Goal: Navigation & Orientation: Find specific page/section

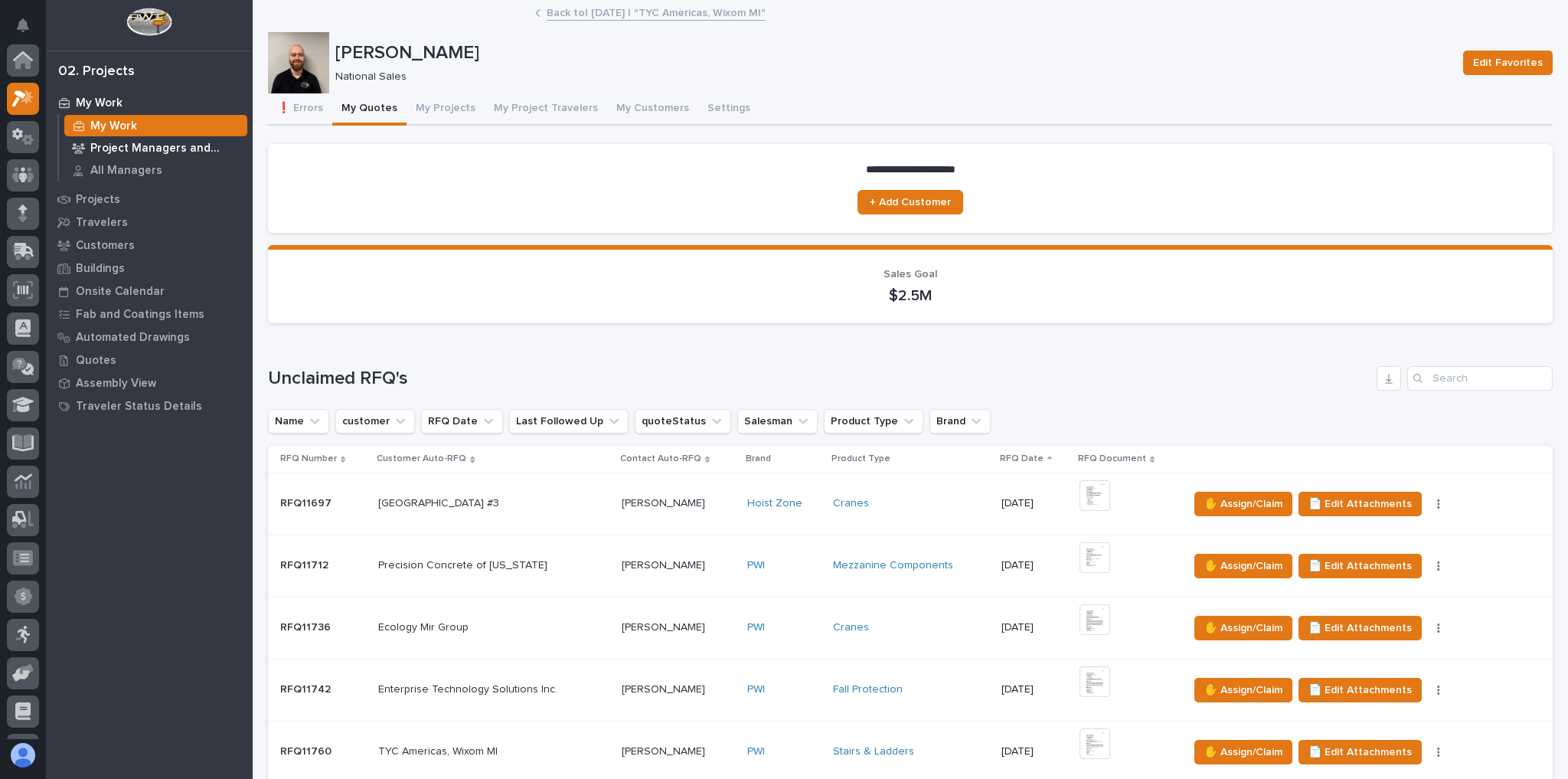
scroll to position [39, 0]
click at [35, 210] on div at bounding box center [23, 214] width 33 height 33
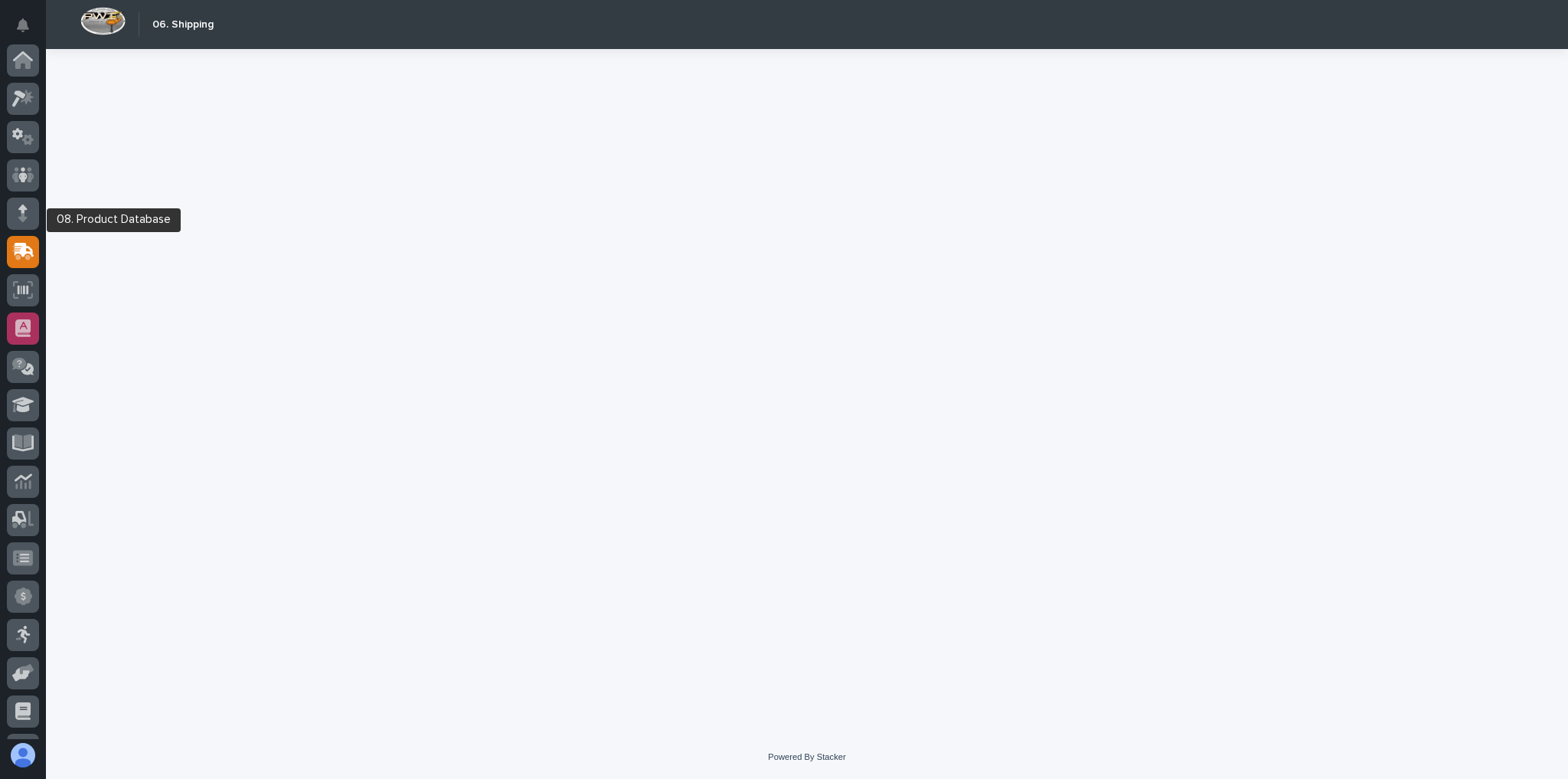
scroll to position [109, 0]
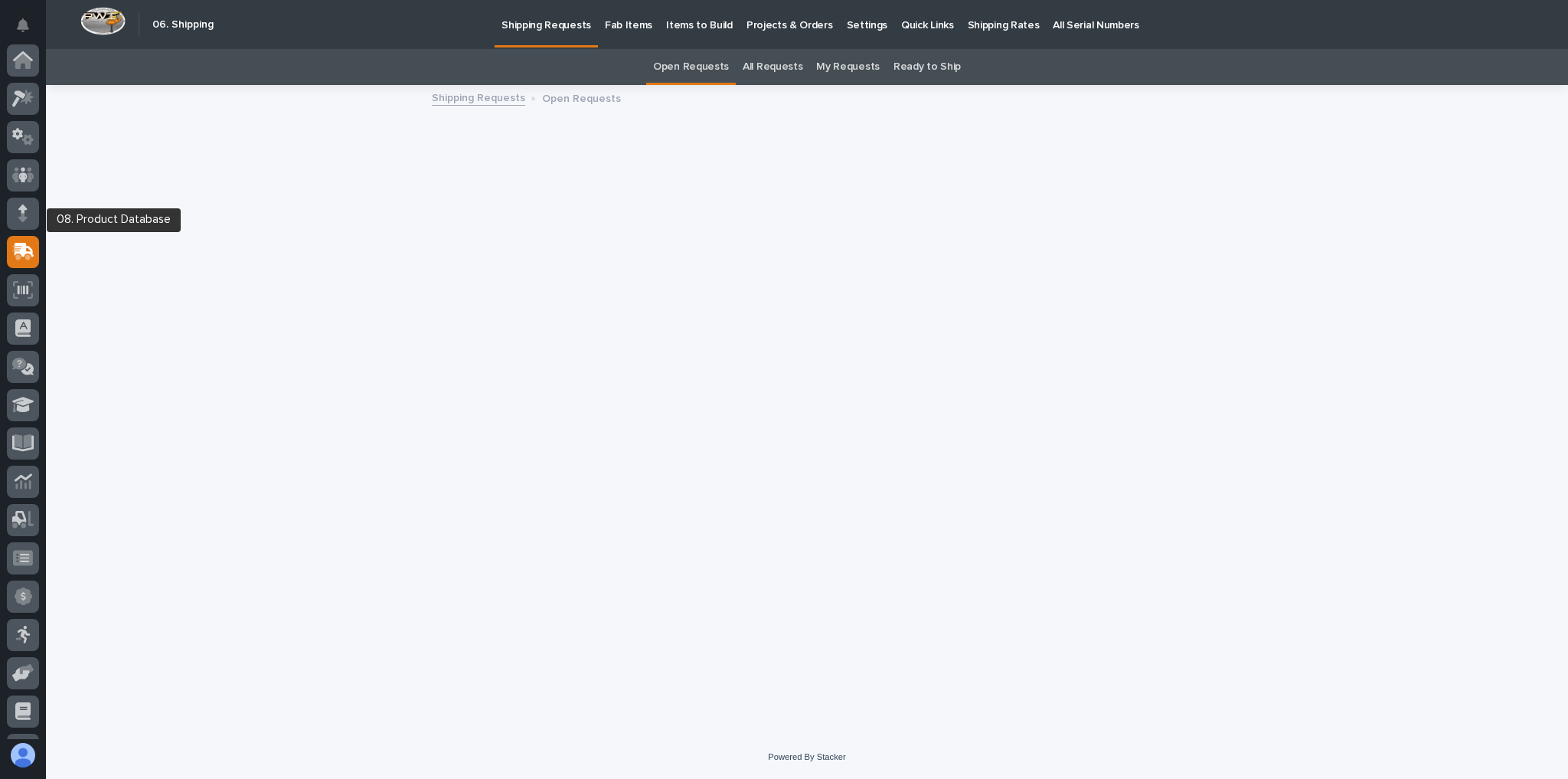
scroll to position [109, 0]
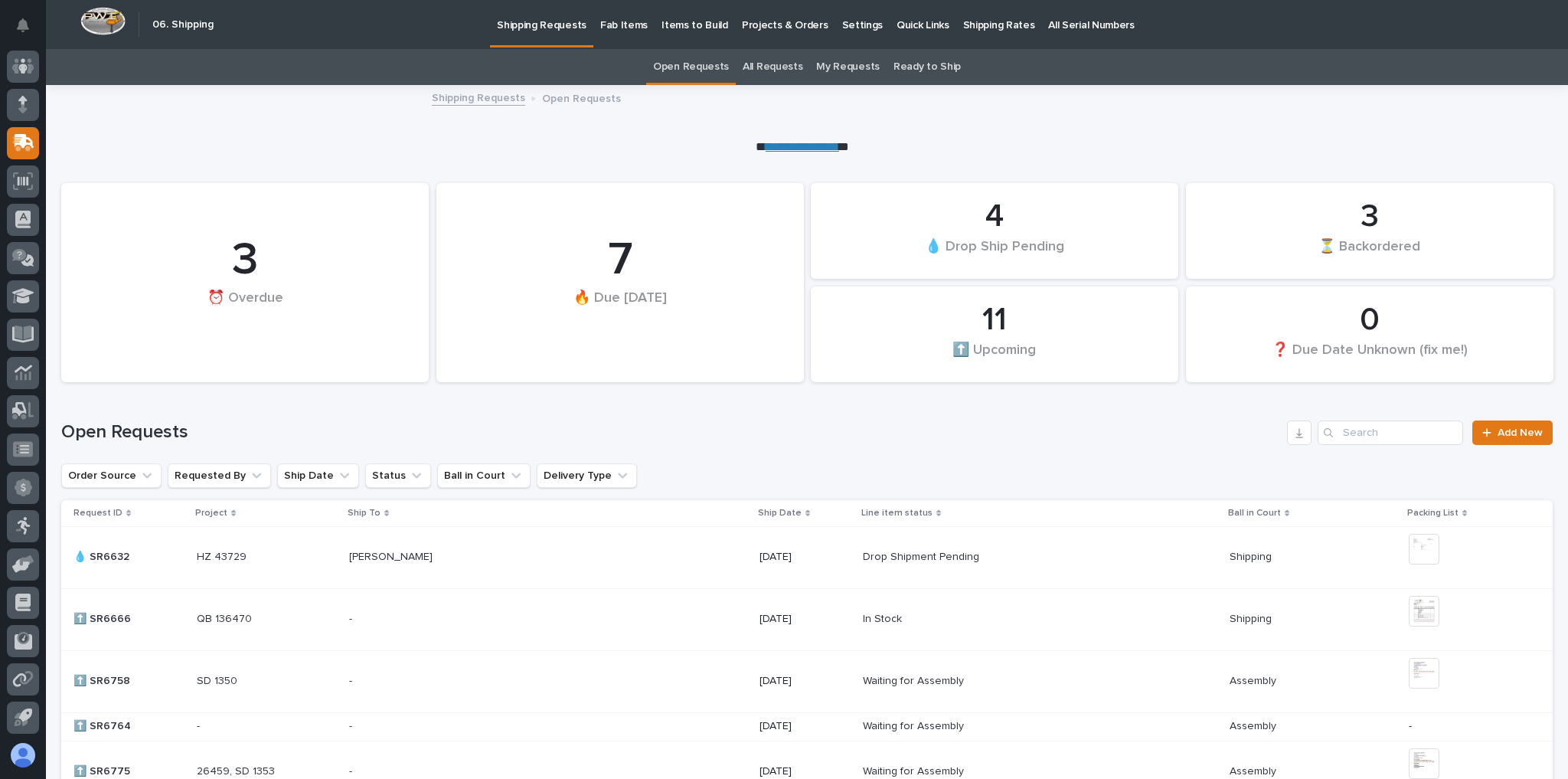
click at [993, 22] on p "Shipping Rates" at bounding box center [999, 16] width 72 height 33
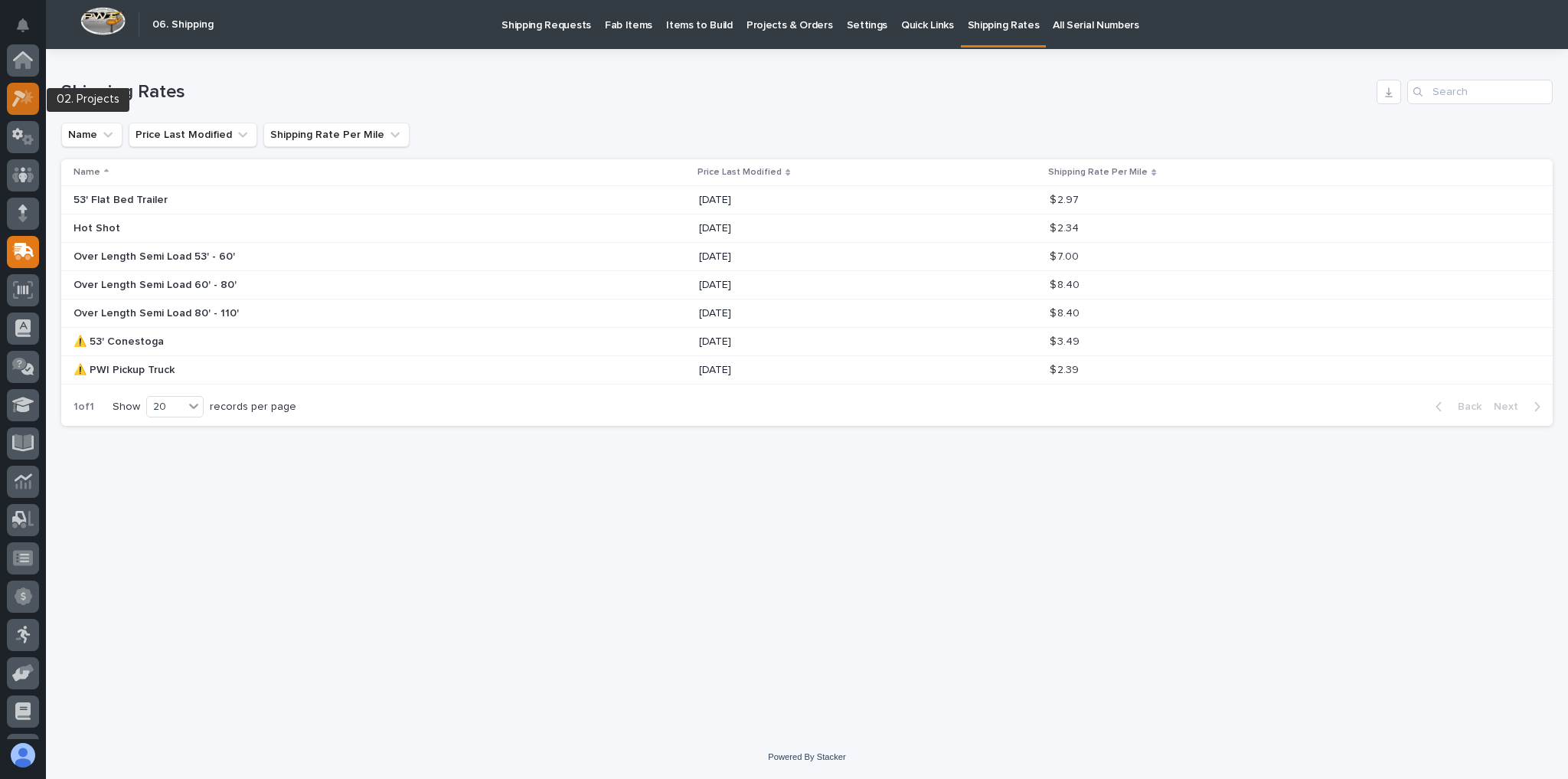
click at [19, 97] on icon at bounding box center [23, 99] width 22 height 18
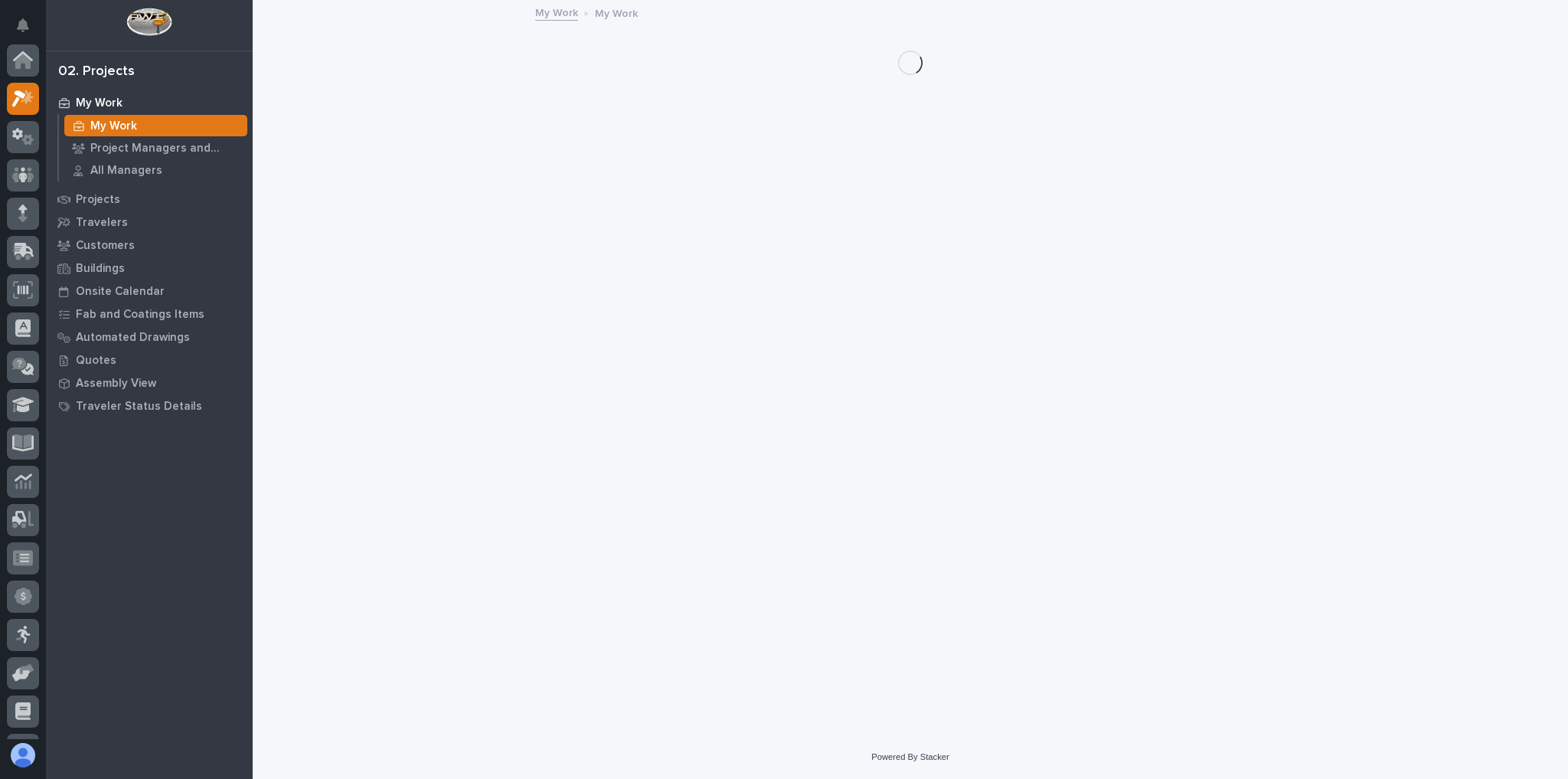
scroll to position [39, 0]
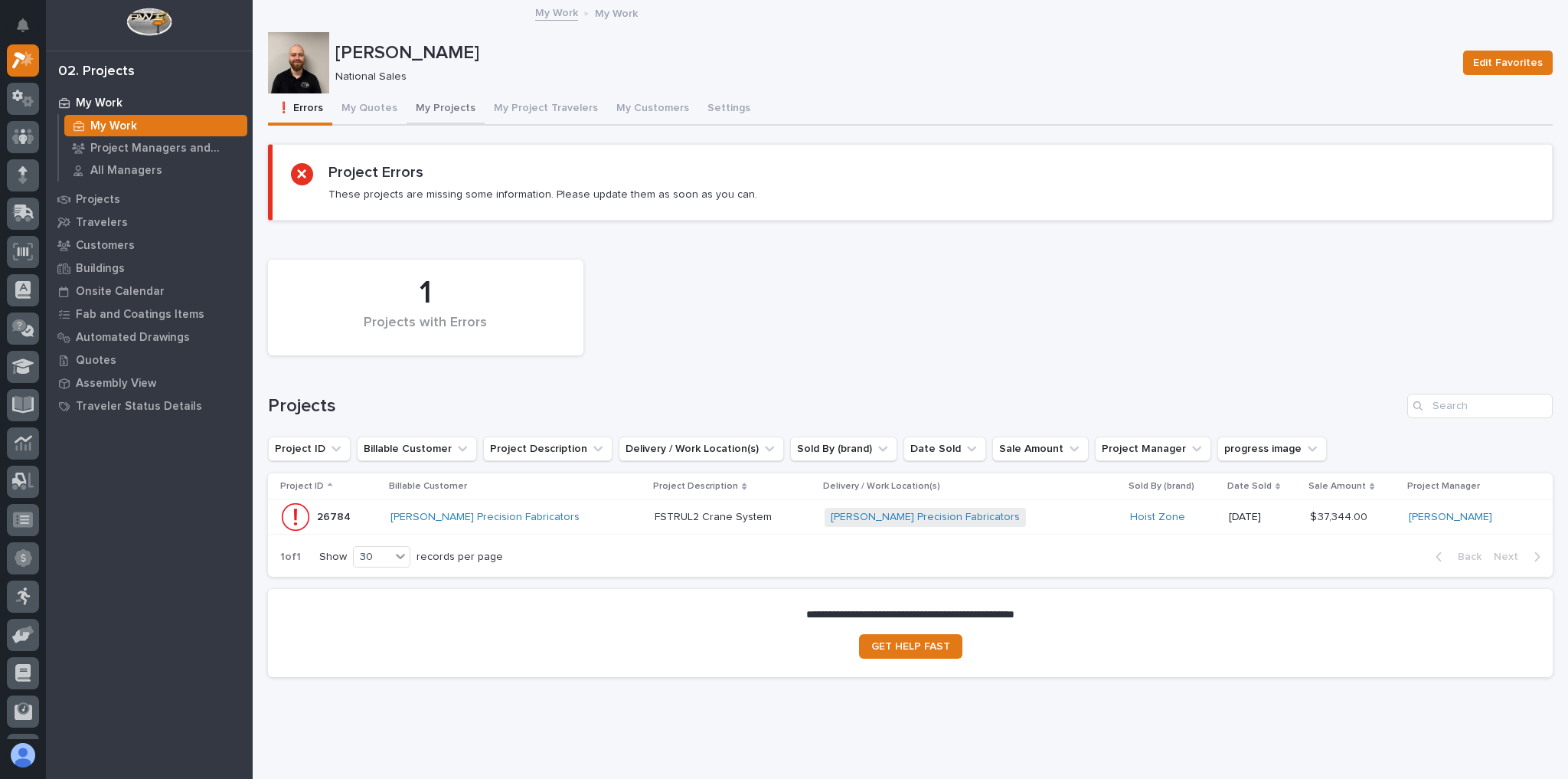
click at [409, 102] on button "My Projects" at bounding box center [446, 110] width 78 height 33
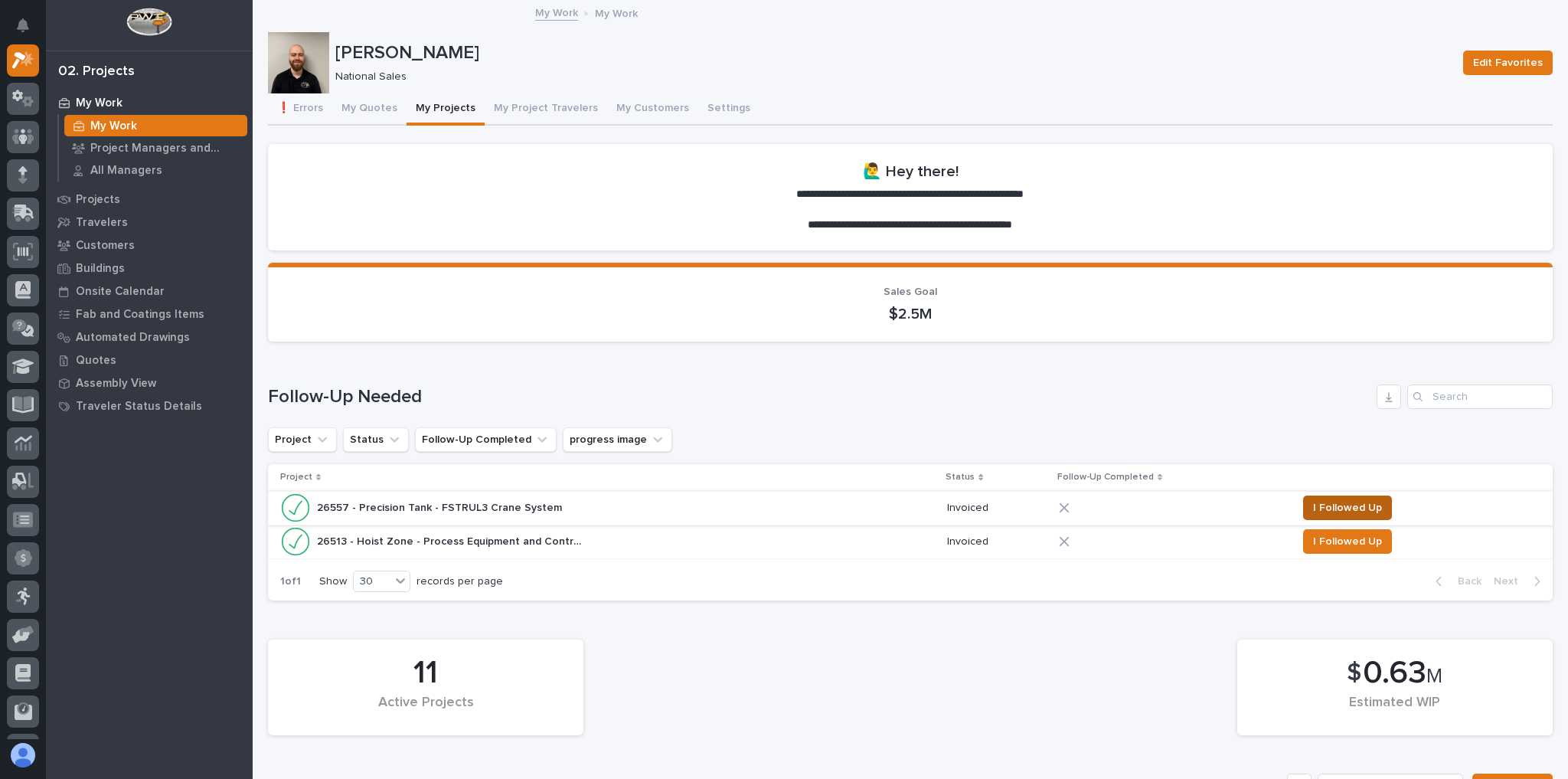
click at [1331, 506] on span "I Followed Up" at bounding box center [1348, 508] width 69 height 19
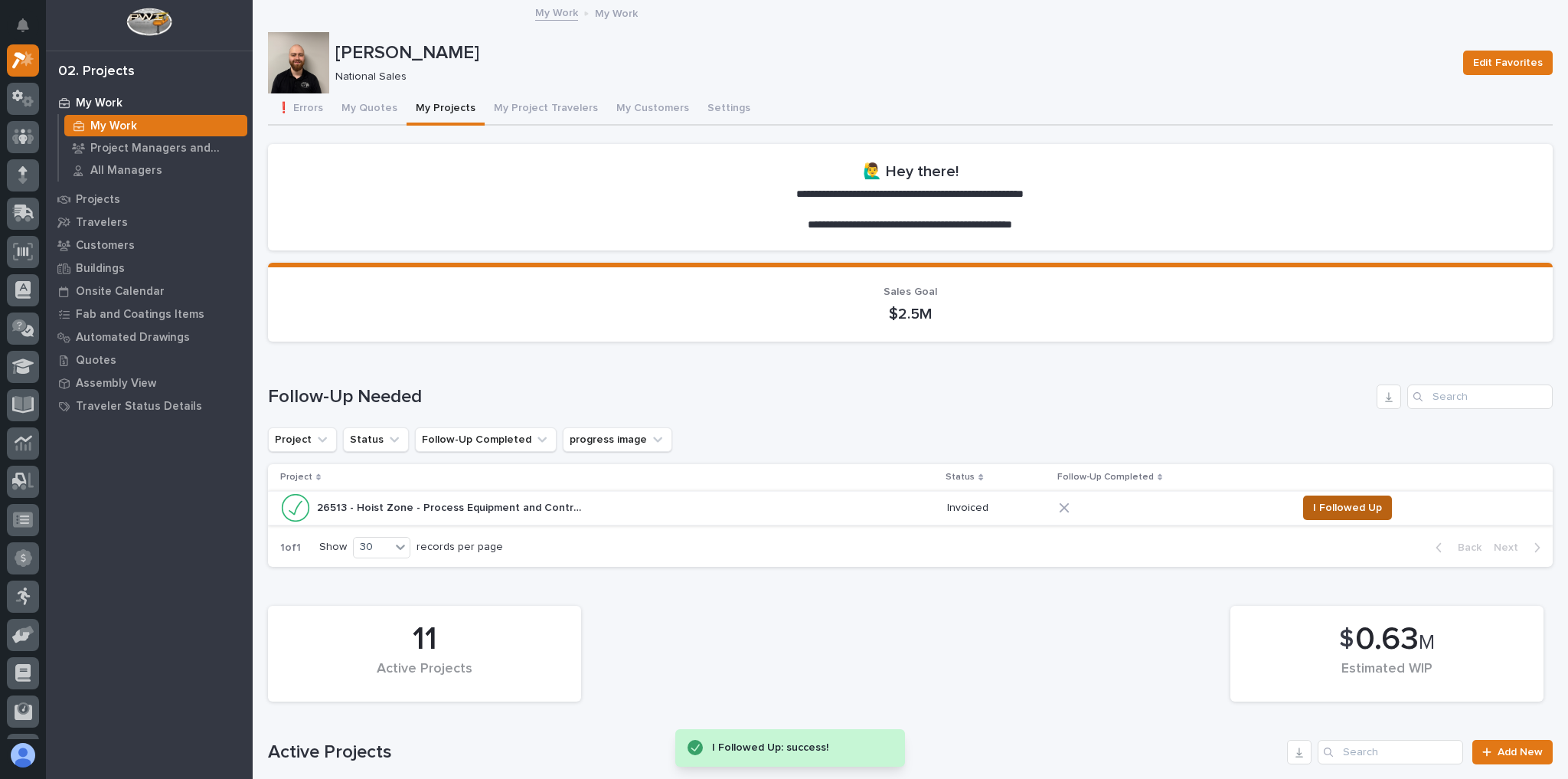
click at [1333, 507] on span "I Followed Up" at bounding box center [1348, 508] width 69 height 19
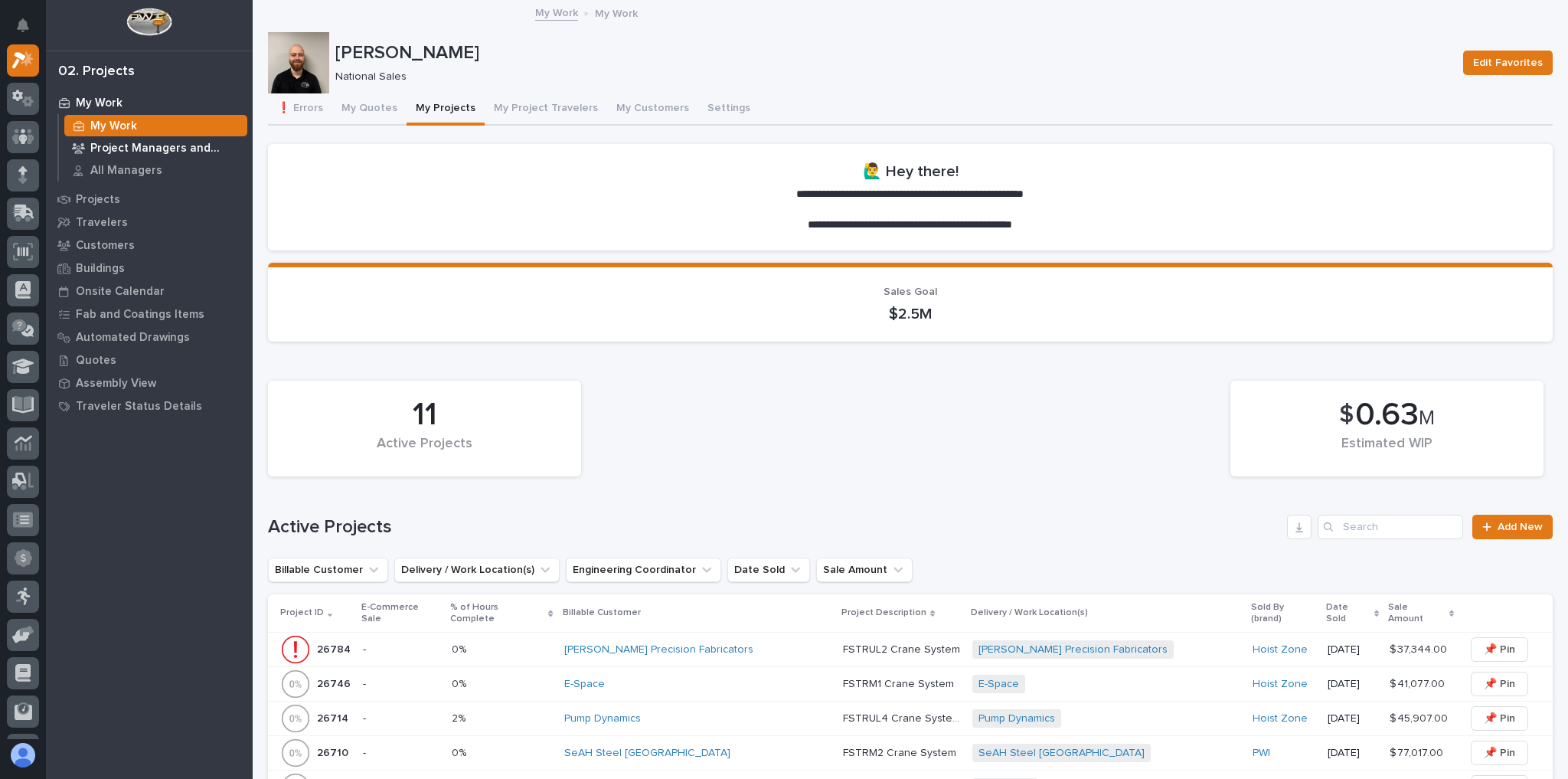
click at [161, 151] on p "Project Managers and Engineers" at bounding box center [165, 148] width 151 height 14
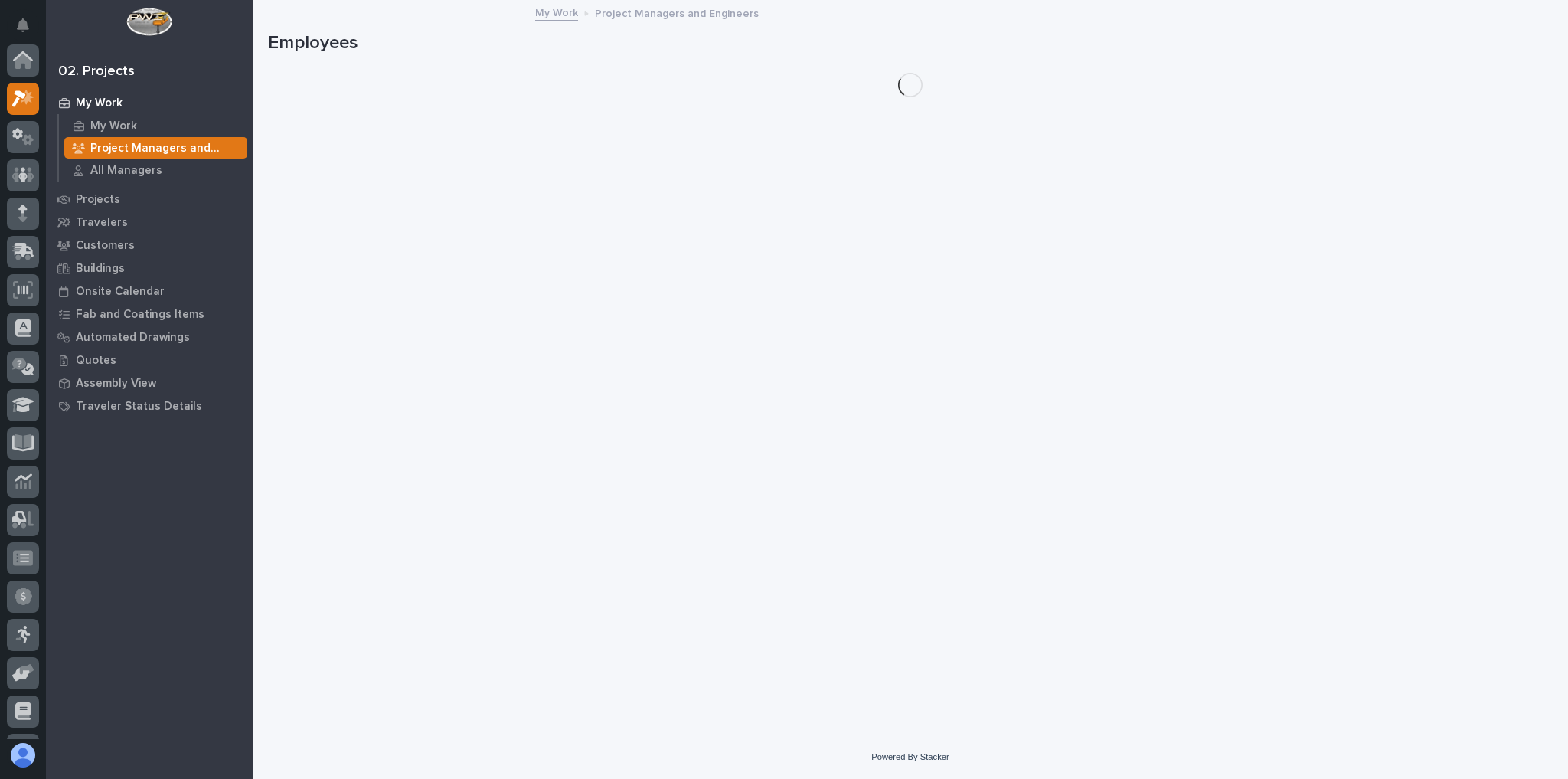
scroll to position [39, 0]
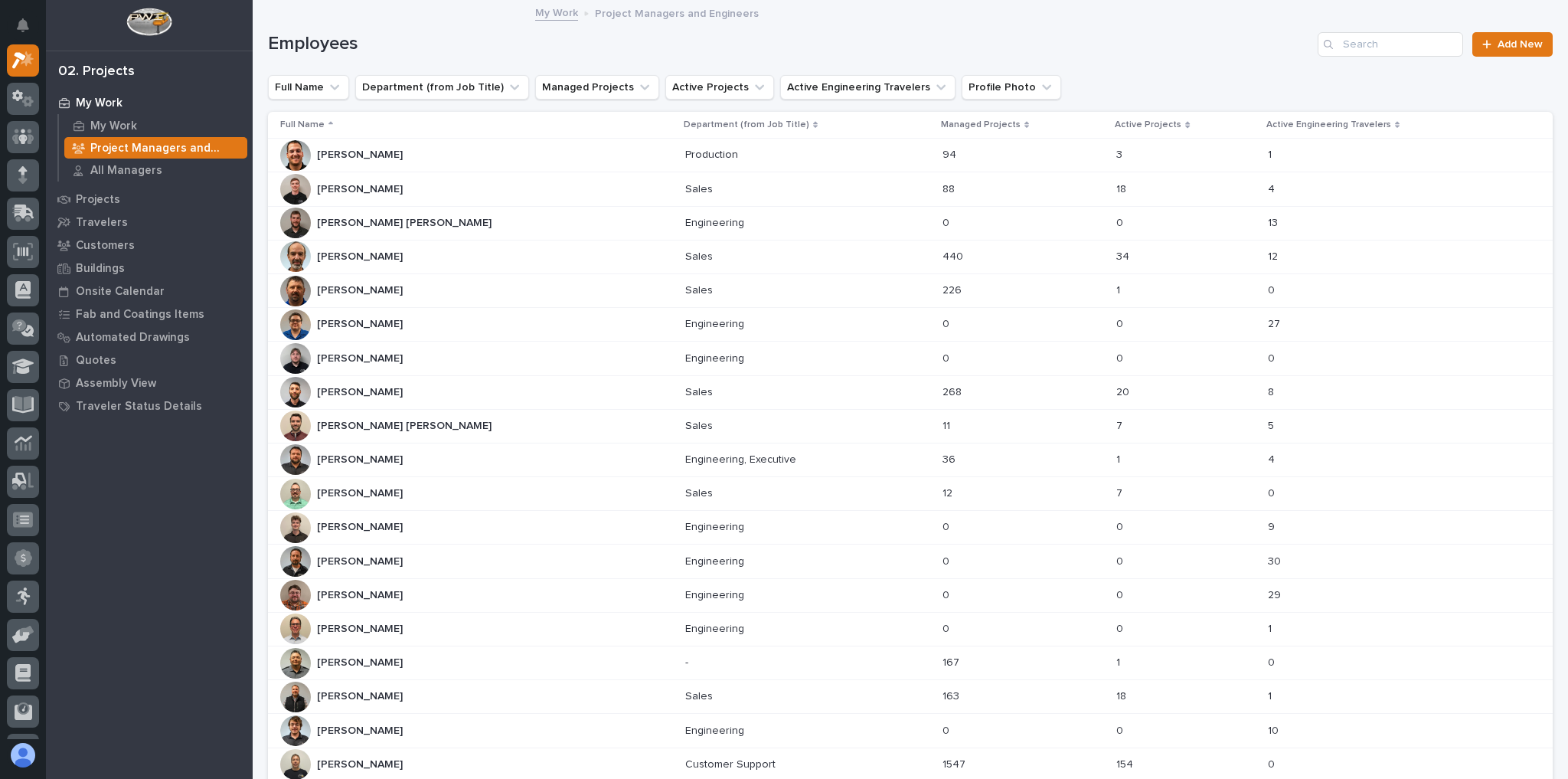
click at [414, 478] on div "[PERSON_NAME] [PERSON_NAME]" at bounding box center [477, 493] width 393 height 31
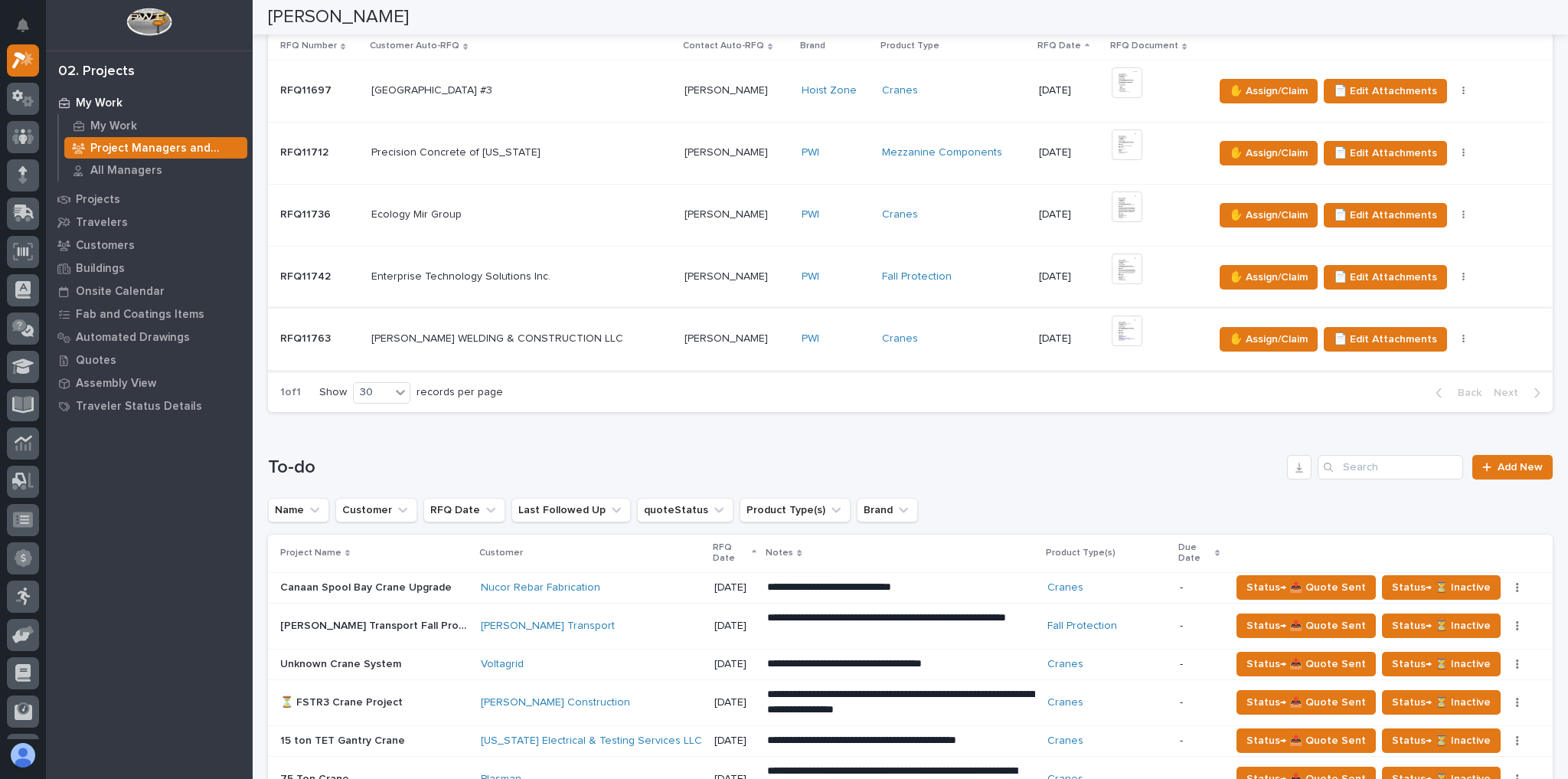
scroll to position [306, 0]
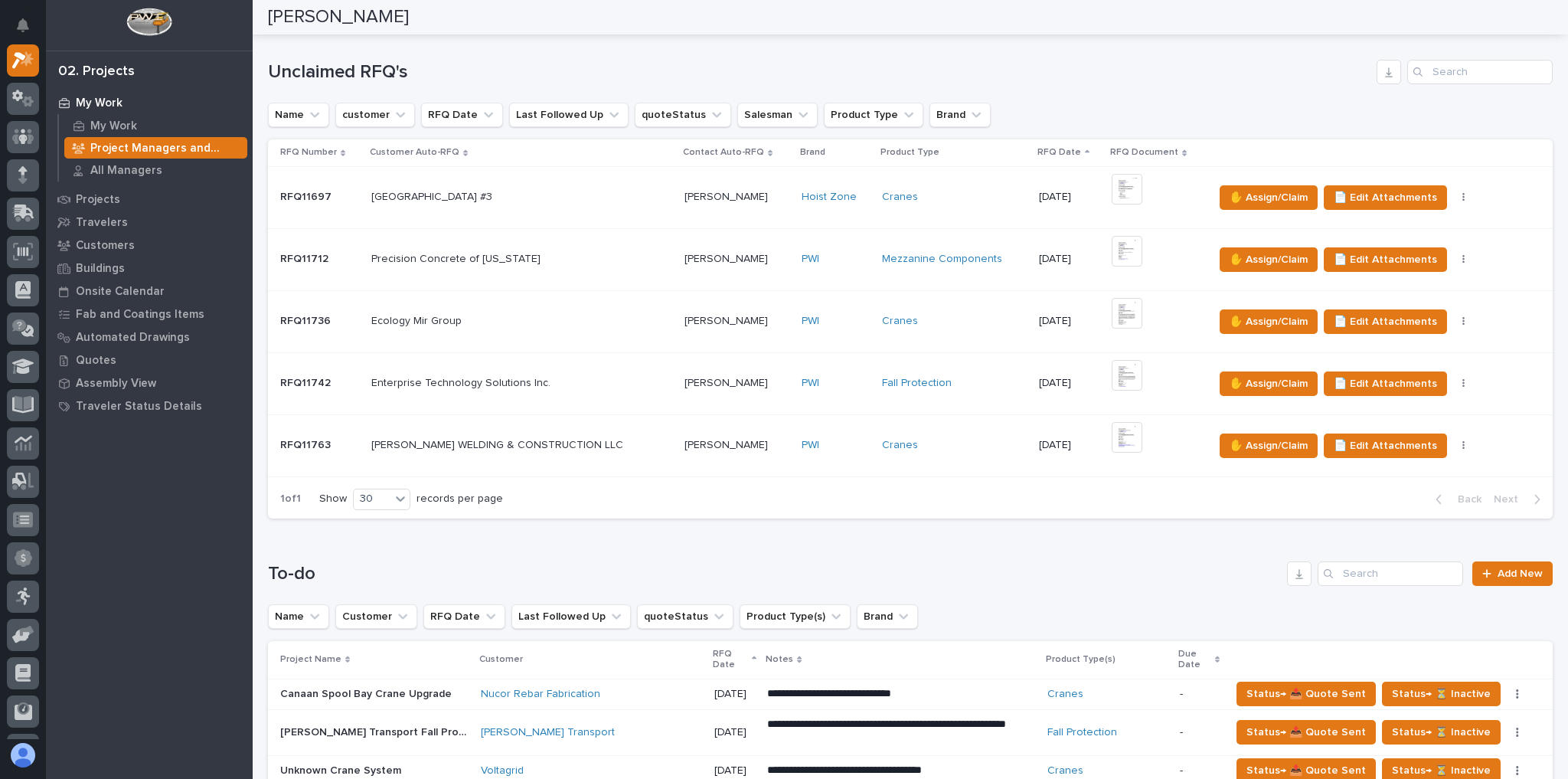
click at [622, 439] on p at bounding box center [522, 445] width 301 height 13
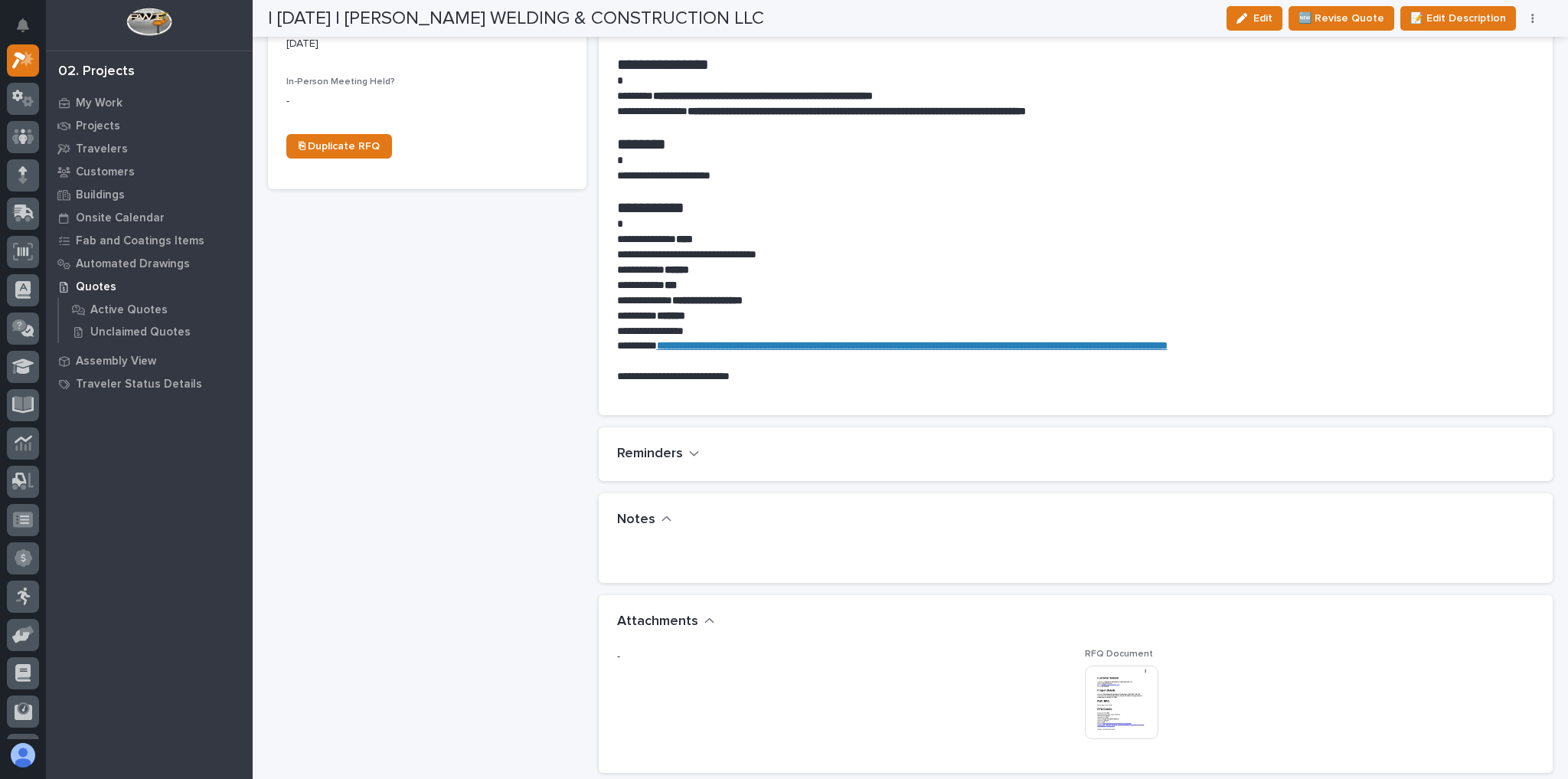
scroll to position [797, 0]
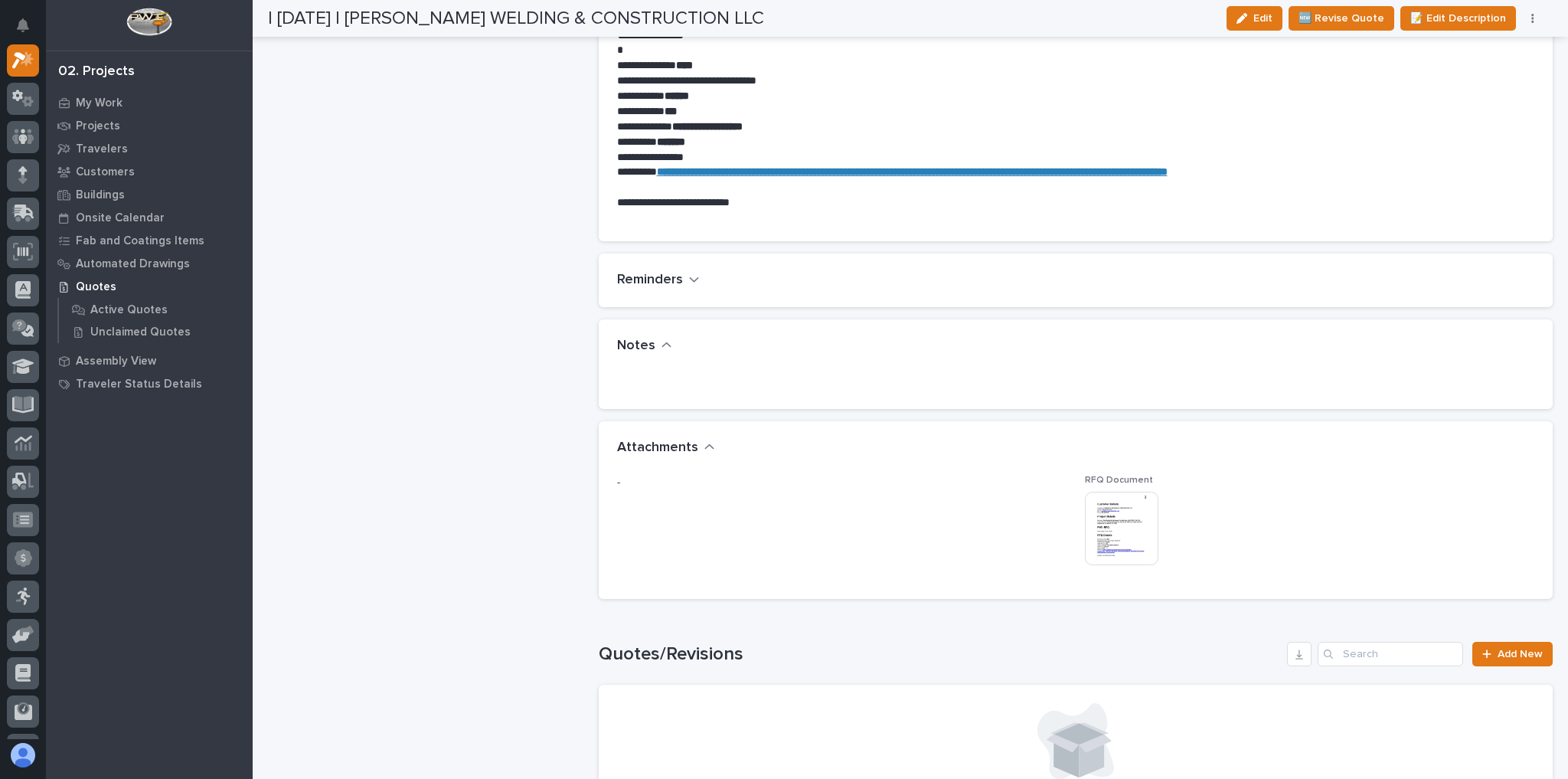
click at [1177, 524] on div "This file cannot be opened Download File" at bounding box center [1309, 531] width 450 height 77
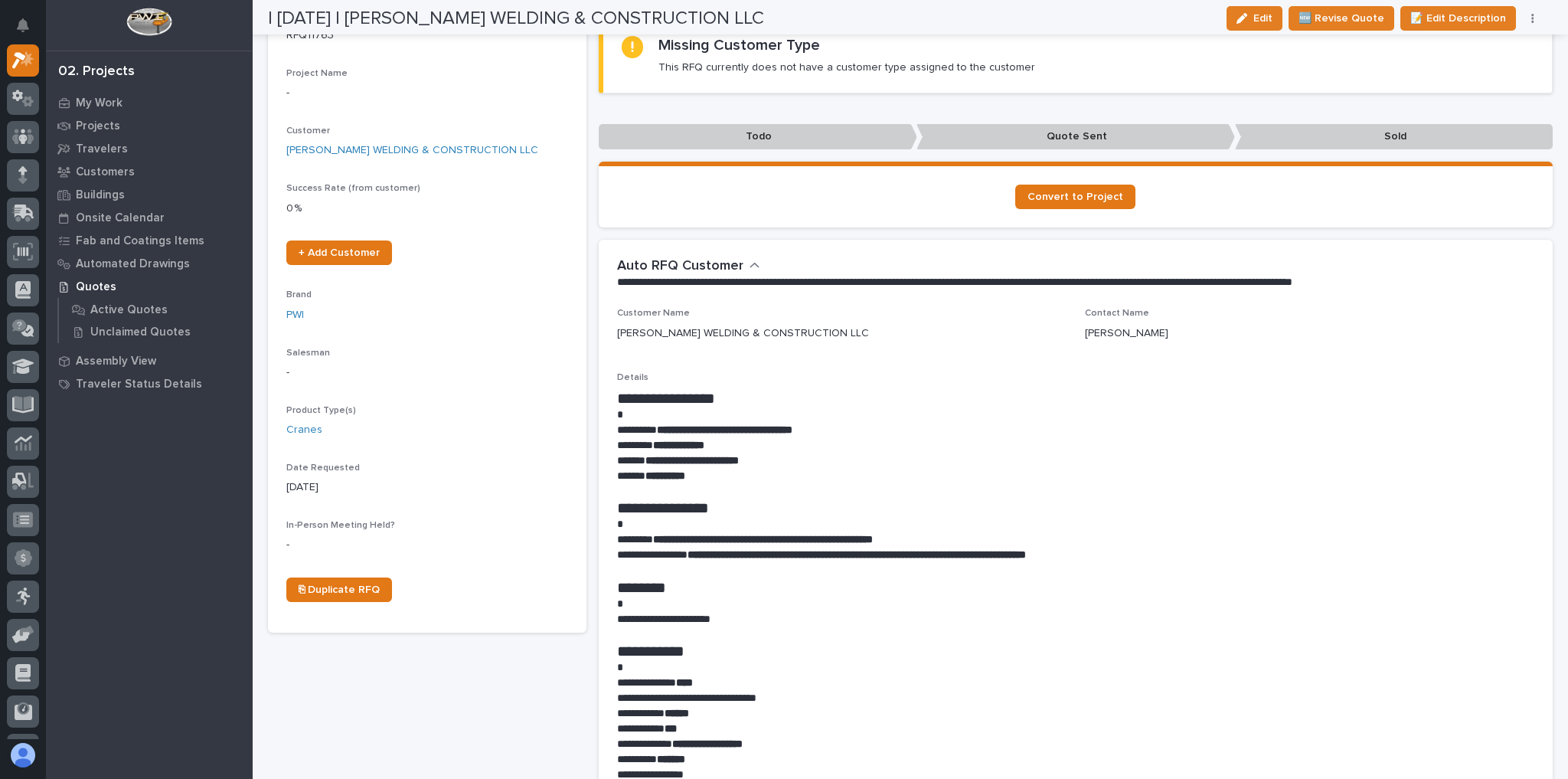
scroll to position [0, 0]
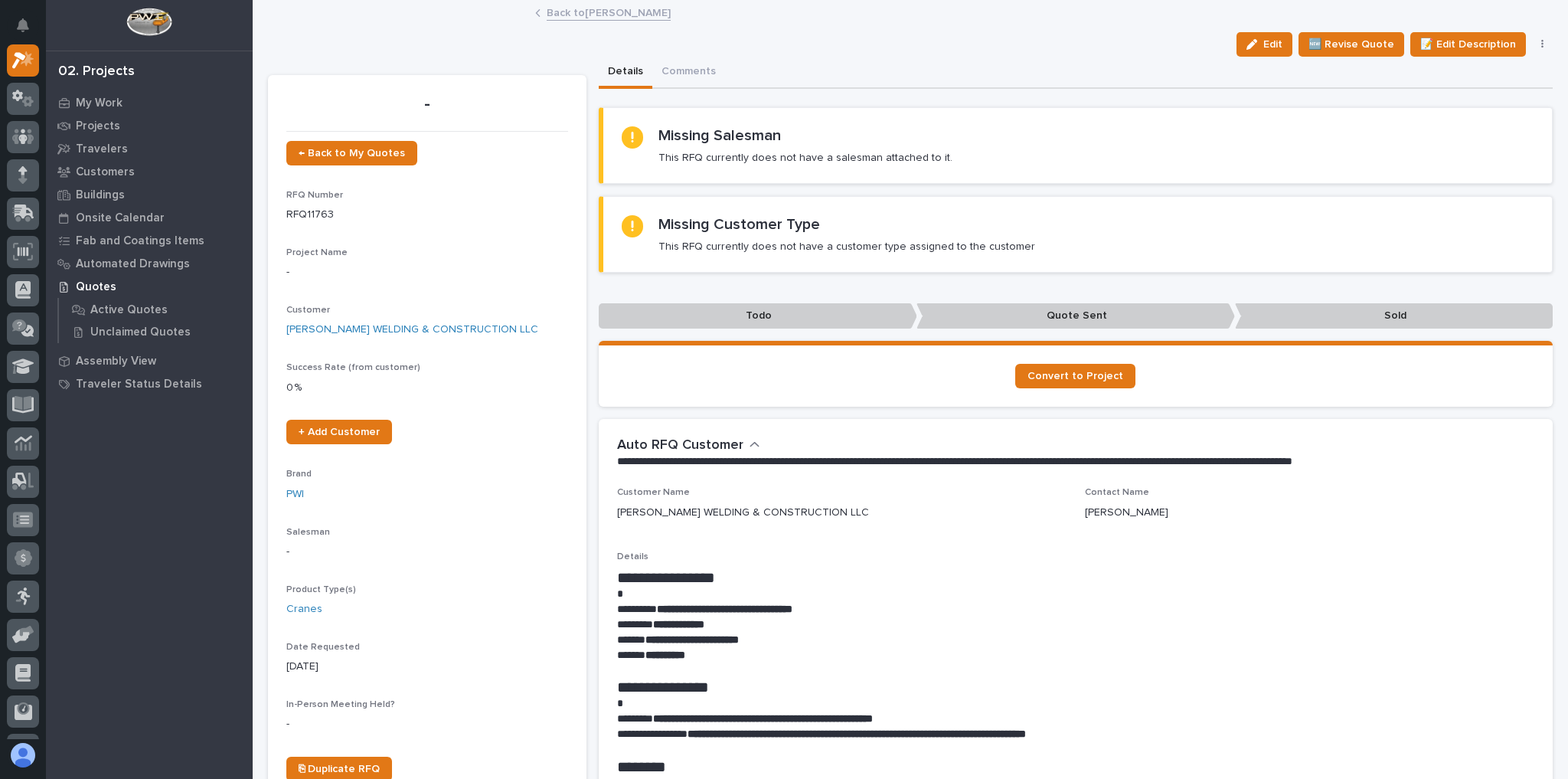
click at [590, 12] on link "Back to [PERSON_NAME]" at bounding box center [609, 12] width 124 height 18
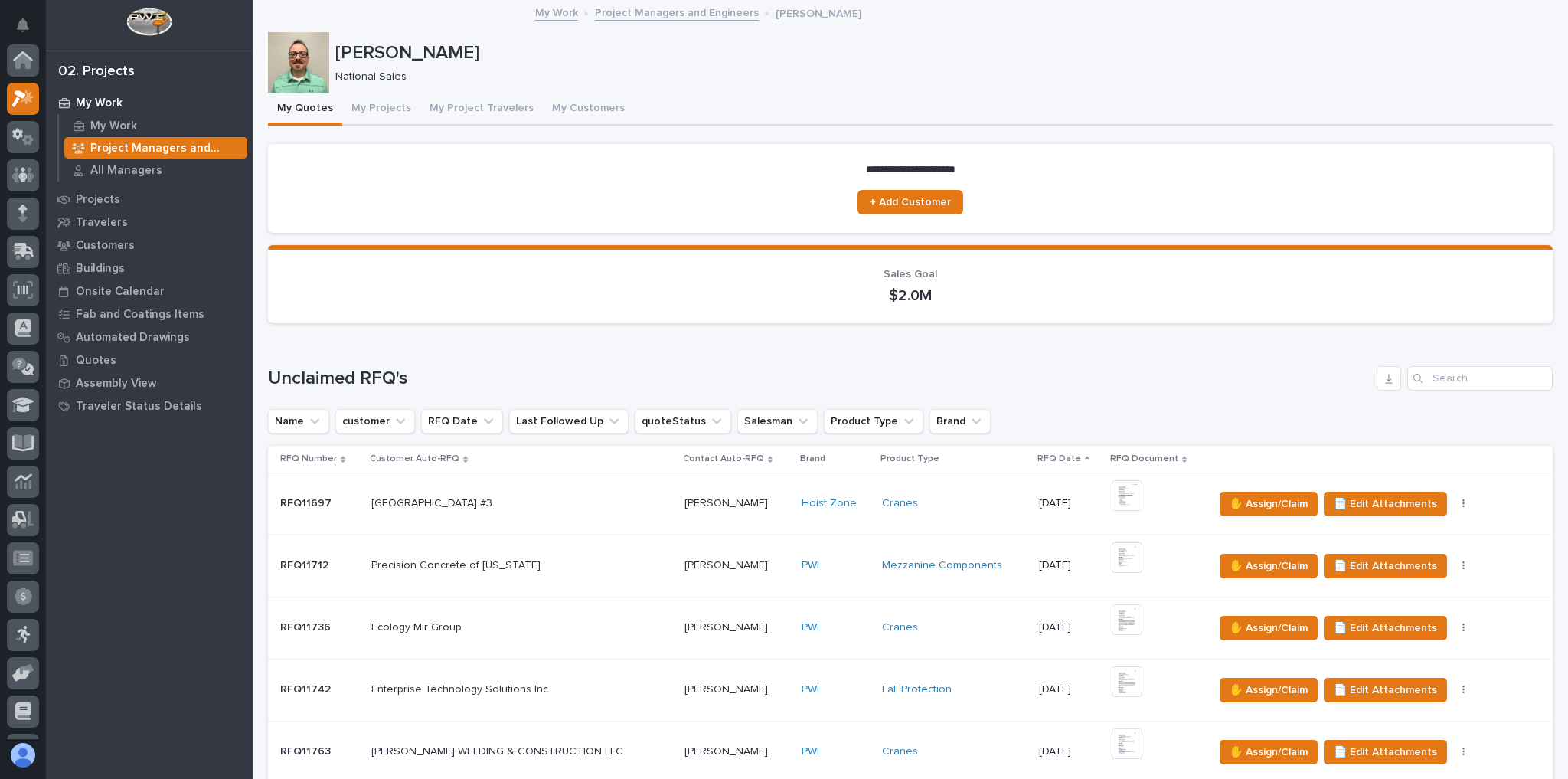
scroll to position [42, 0]
click at [393, 113] on button "My Projects" at bounding box center [380, 110] width 78 height 33
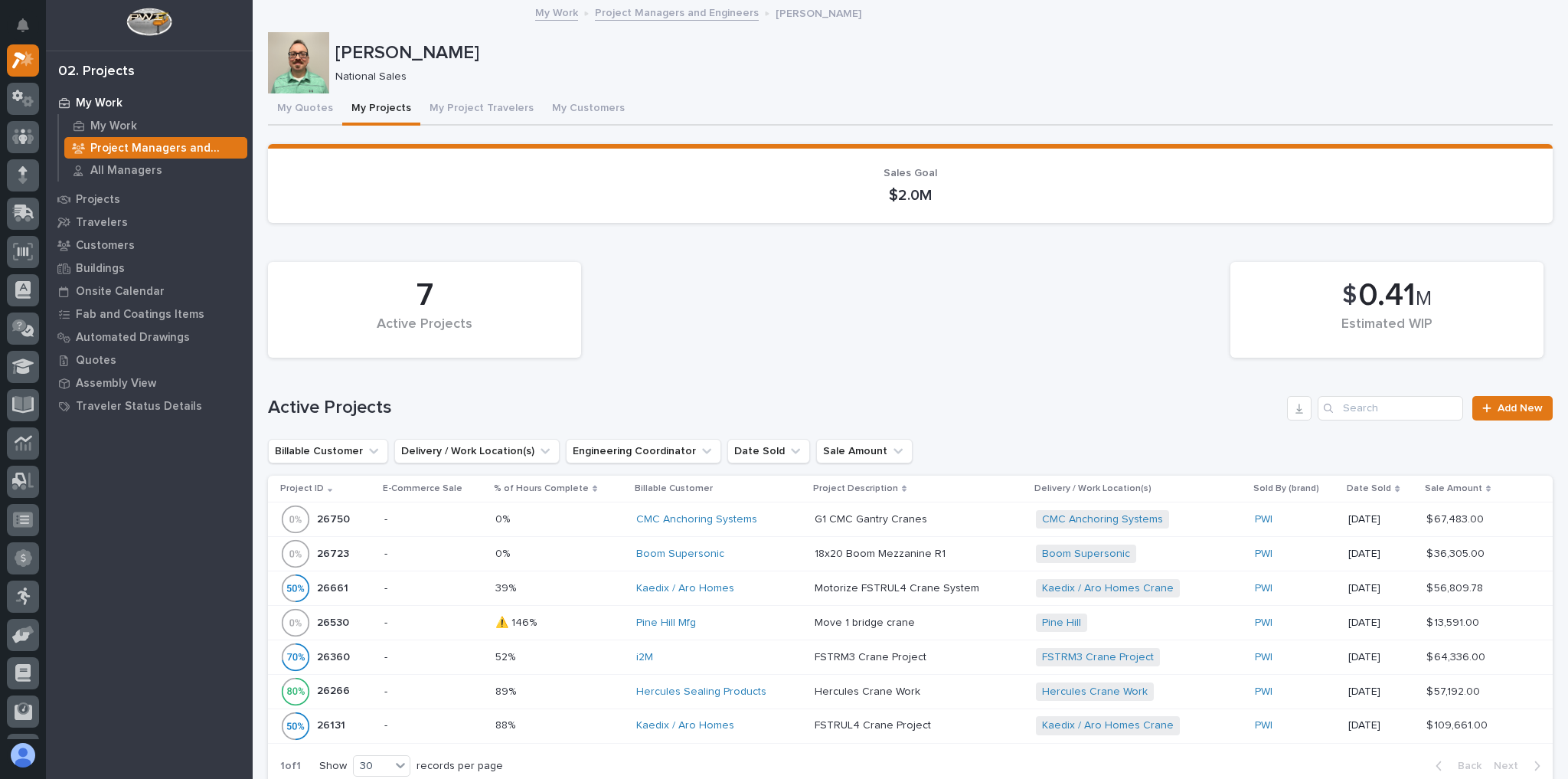
click at [174, 141] on p "Project Managers and Engineers" at bounding box center [165, 148] width 151 height 14
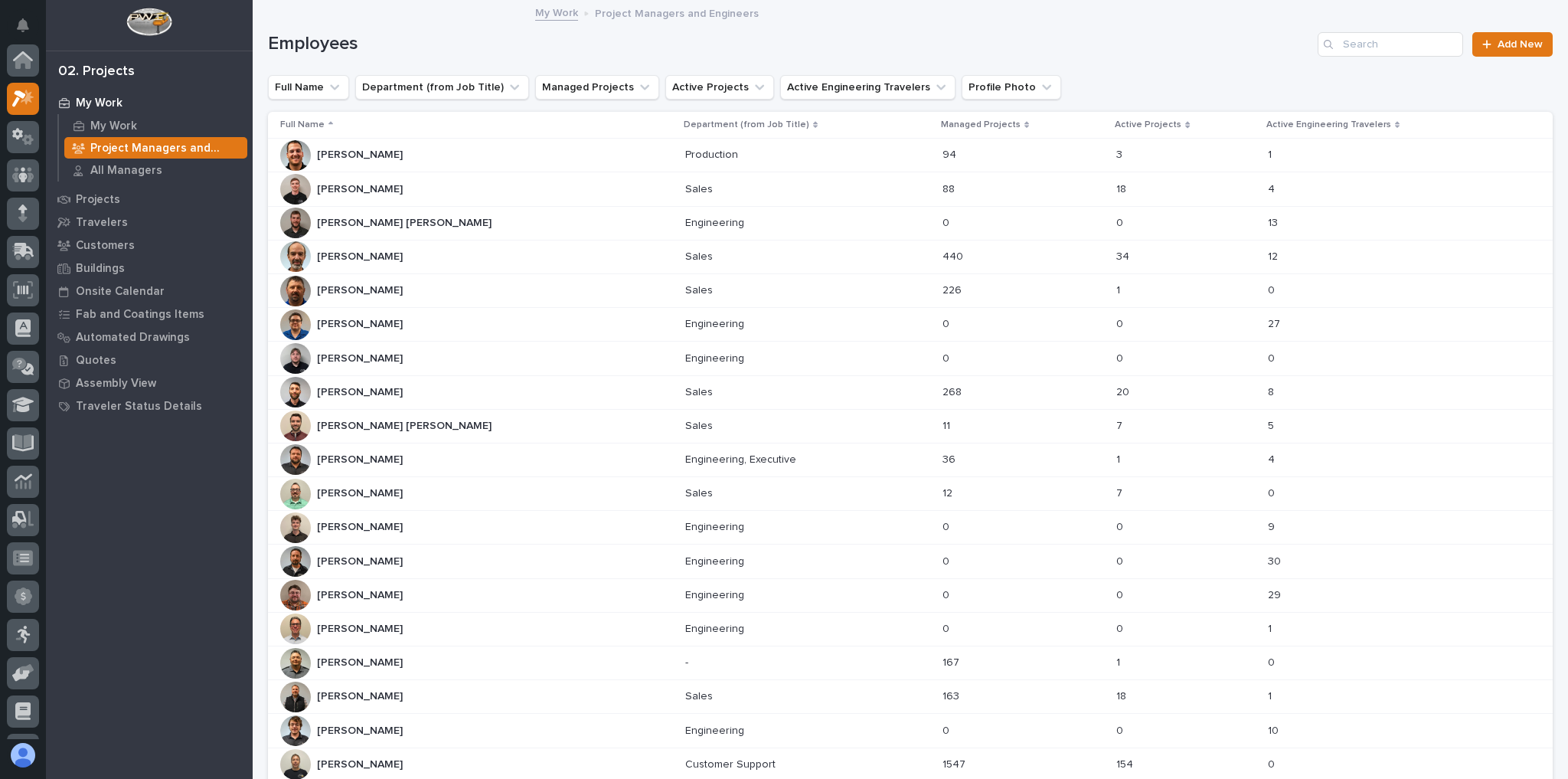
scroll to position [39, 0]
click at [499, 191] on div "[PERSON_NAME] [PERSON_NAME]" at bounding box center [477, 189] width 393 height 31
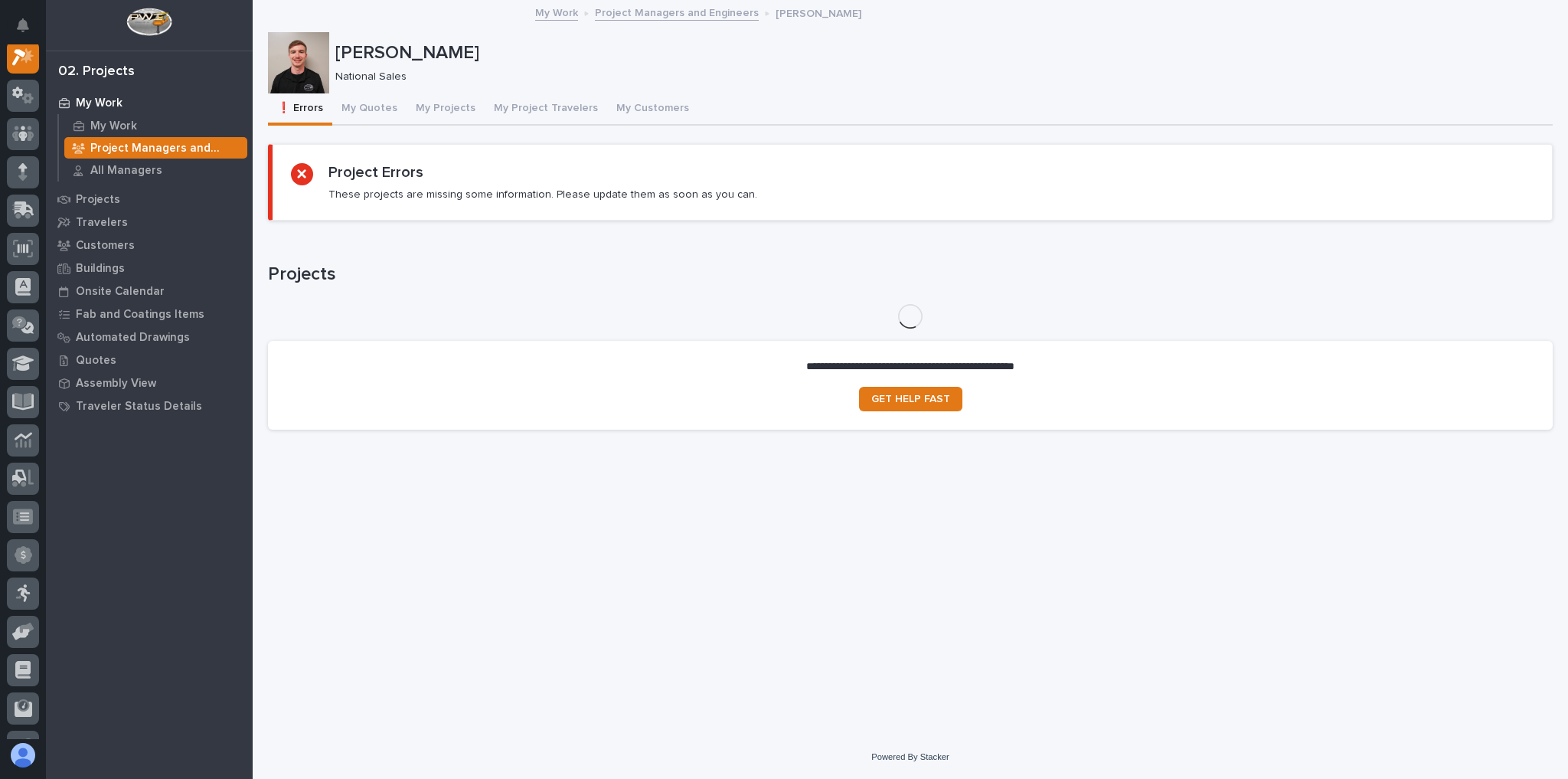
scroll to position [39, 0]
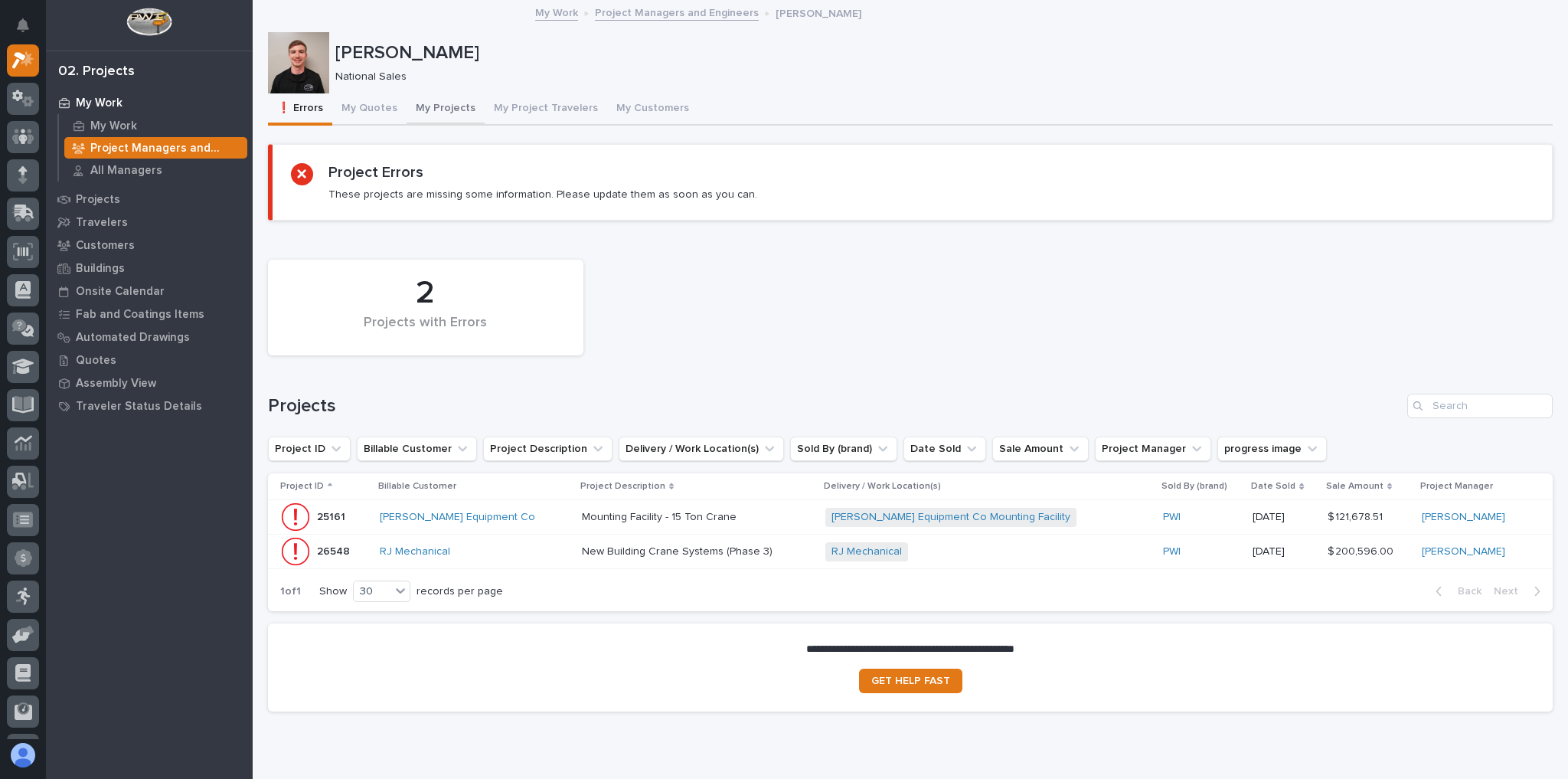
click at [462, 114] on button "My Projects" at bounding box center [446, 110] width 78 height 33
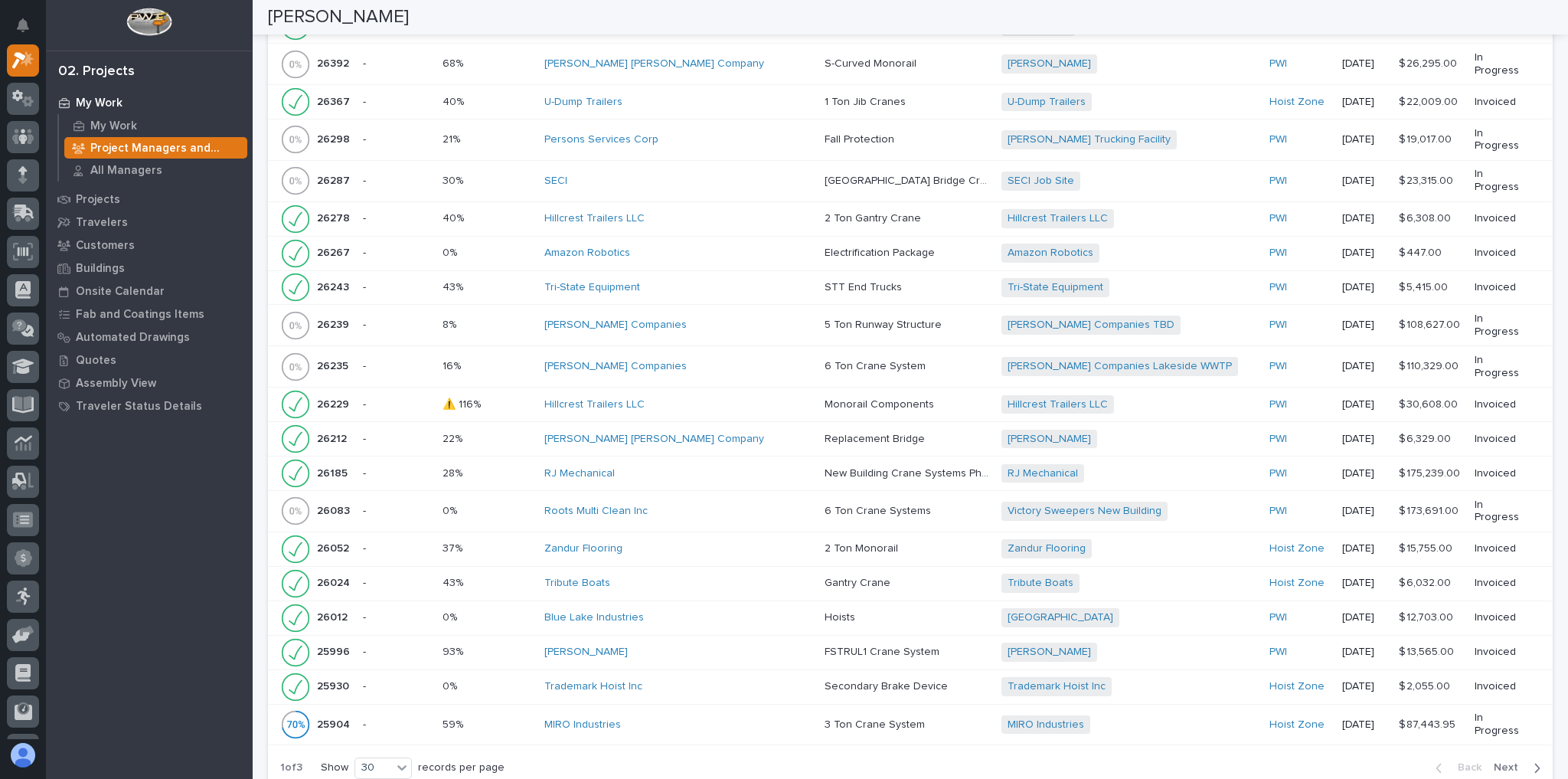
scroll to position [2329, 0]
click at [1527, 760] on div "button" at bounding box center [1533, 767] width 13 height 14
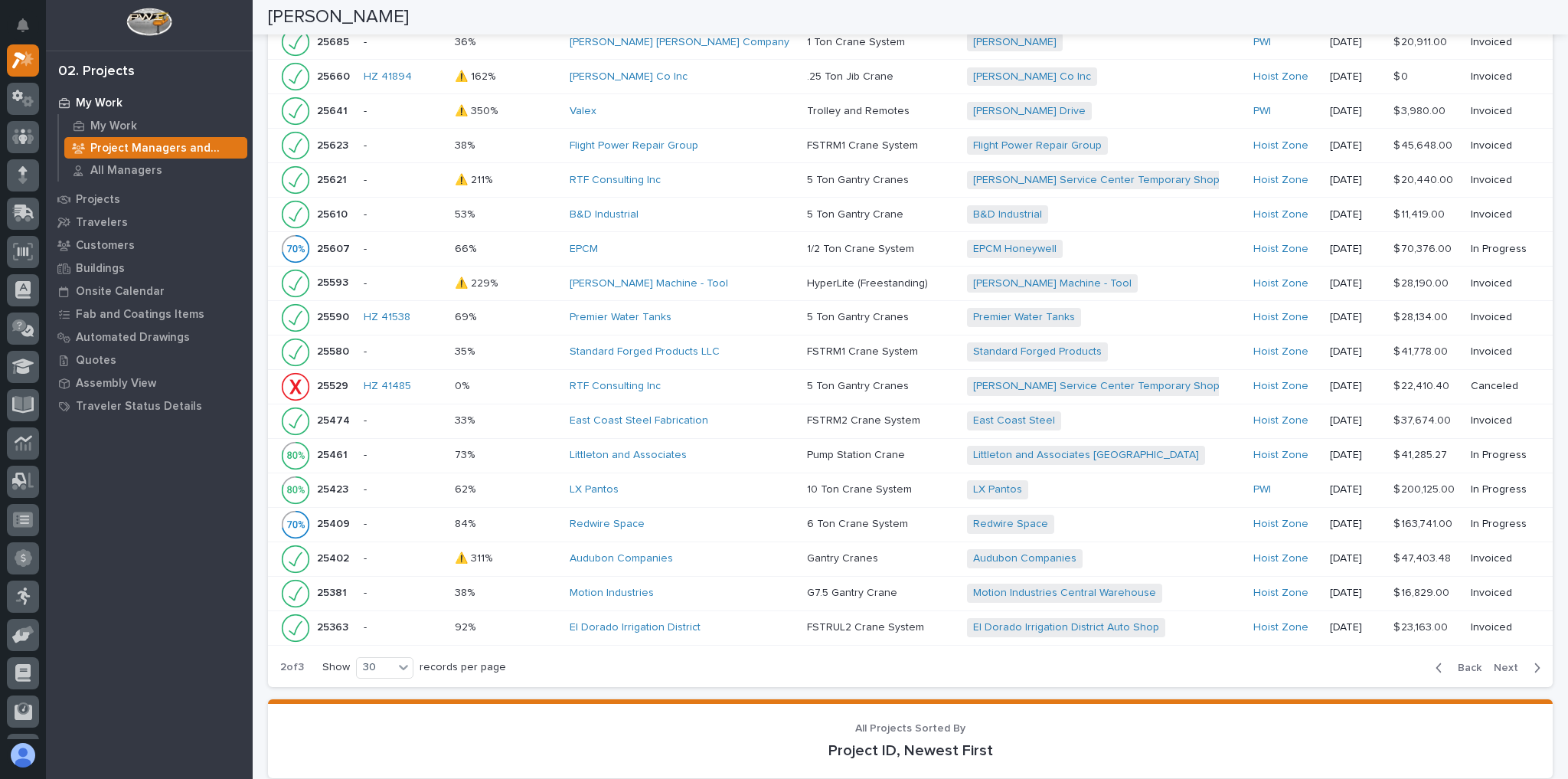
click at [1535, 663] on icon "button" at bounding box center [1537, 667] width 5 height 9
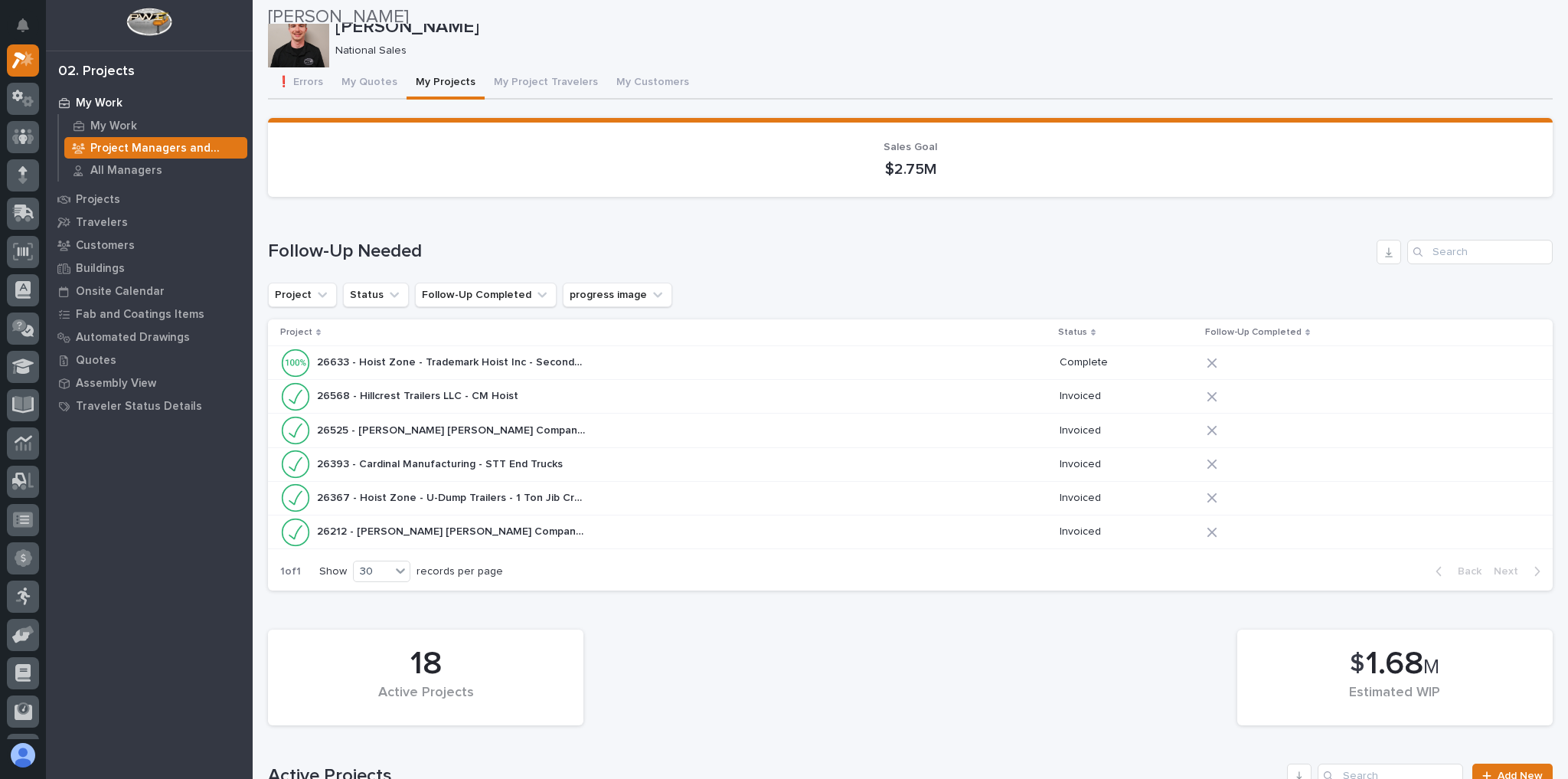
scroll to position [0, 0]
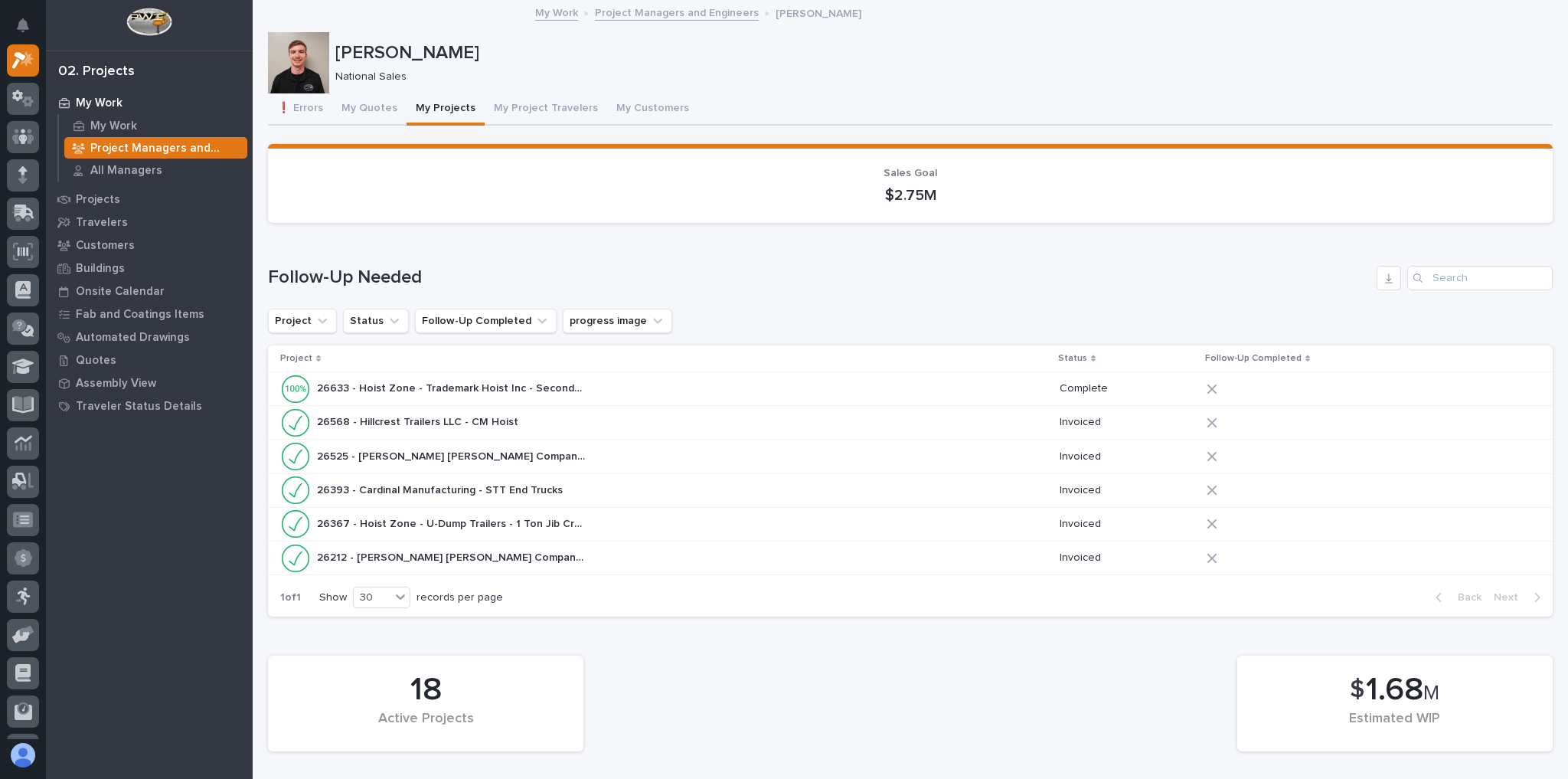
click at [131, 146] on p "Project Managers and Engineers" at bounding box center [165, 148] width 151 height 14
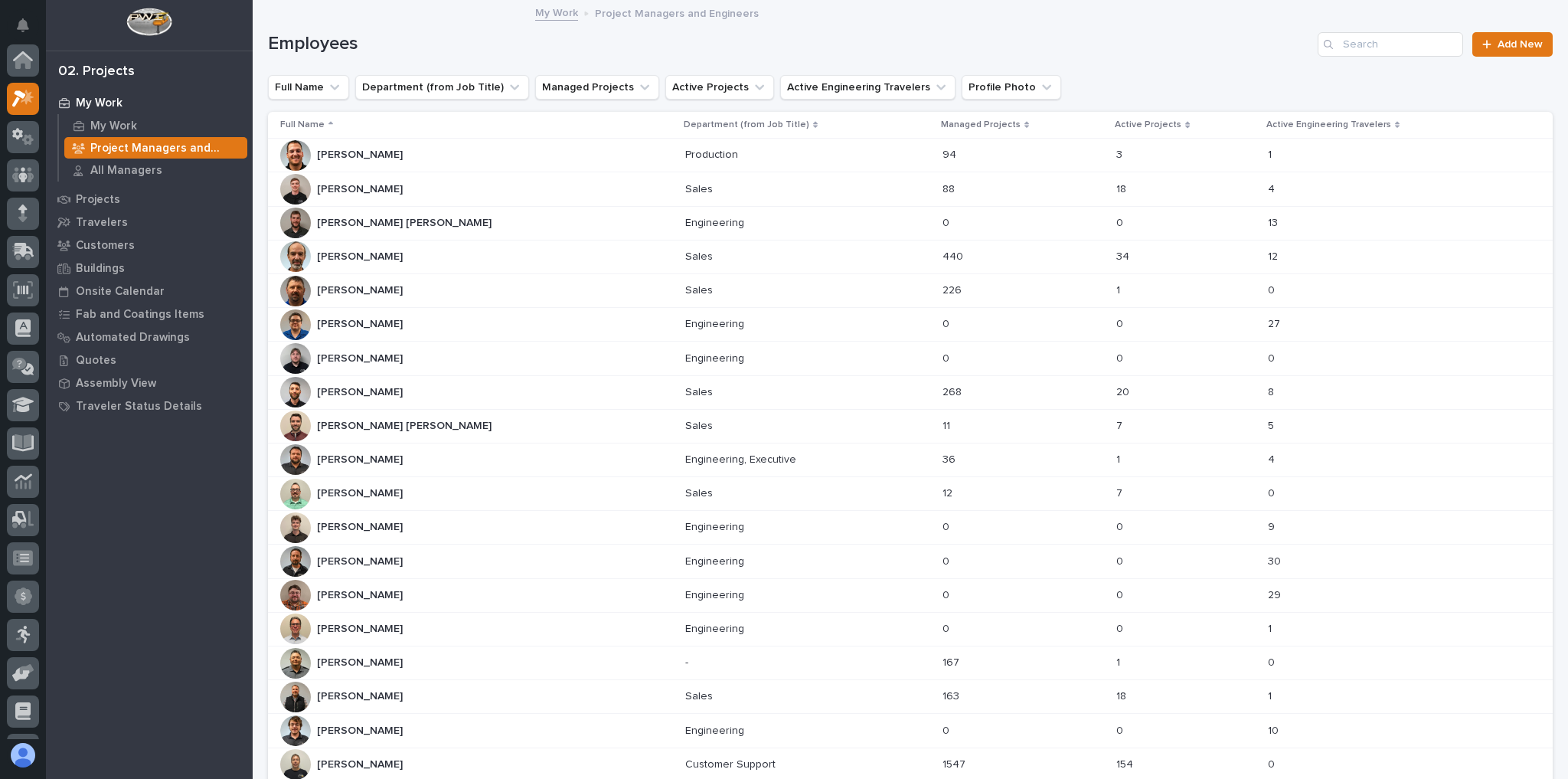
scroll to position [39, 0]
click at [414, 393] on div "[PERSON_NAME] [PERSON_NAME]" at bounding box center [477, 391] width 393 height 31
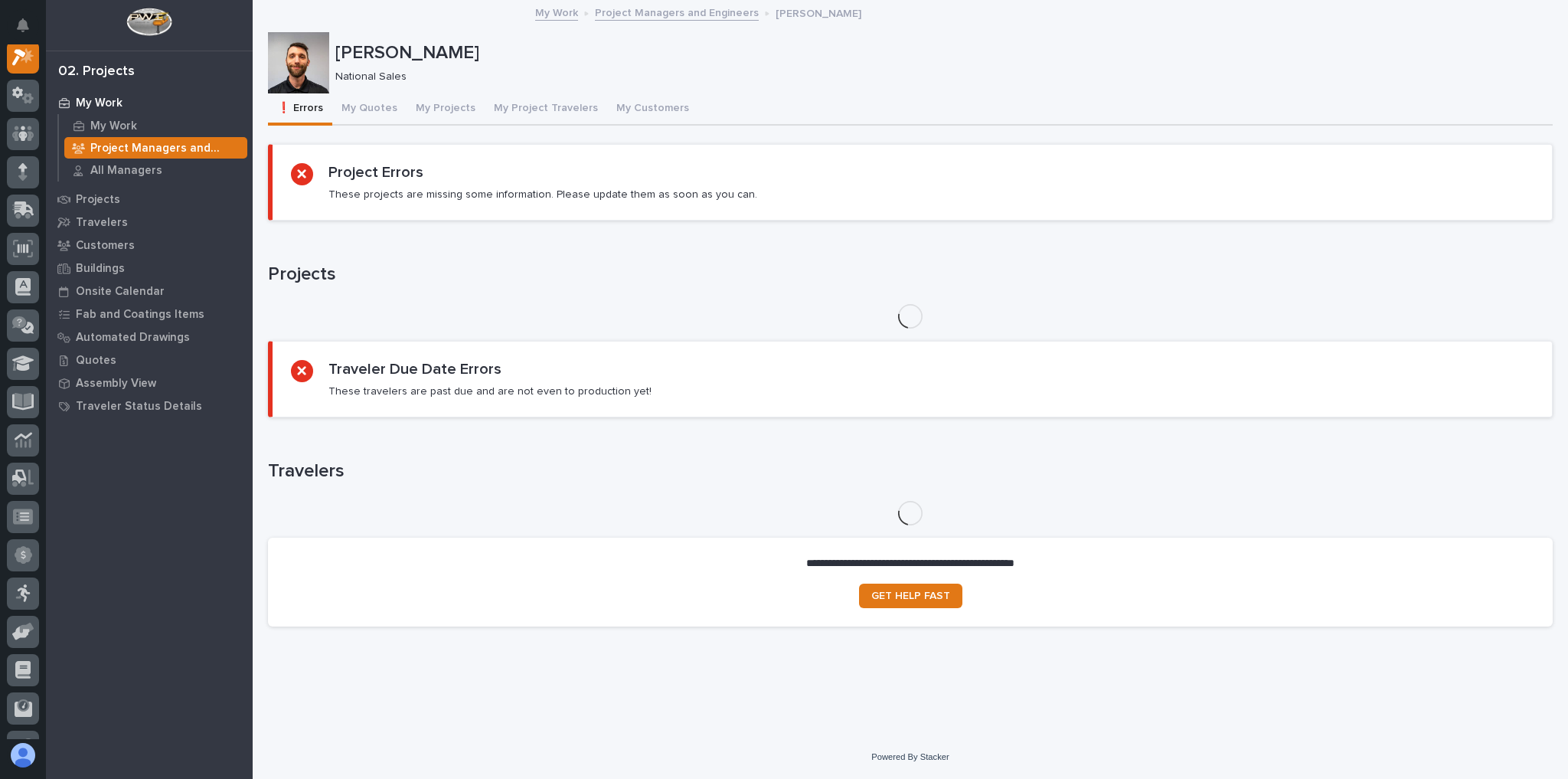
scroll to position [39, 0]
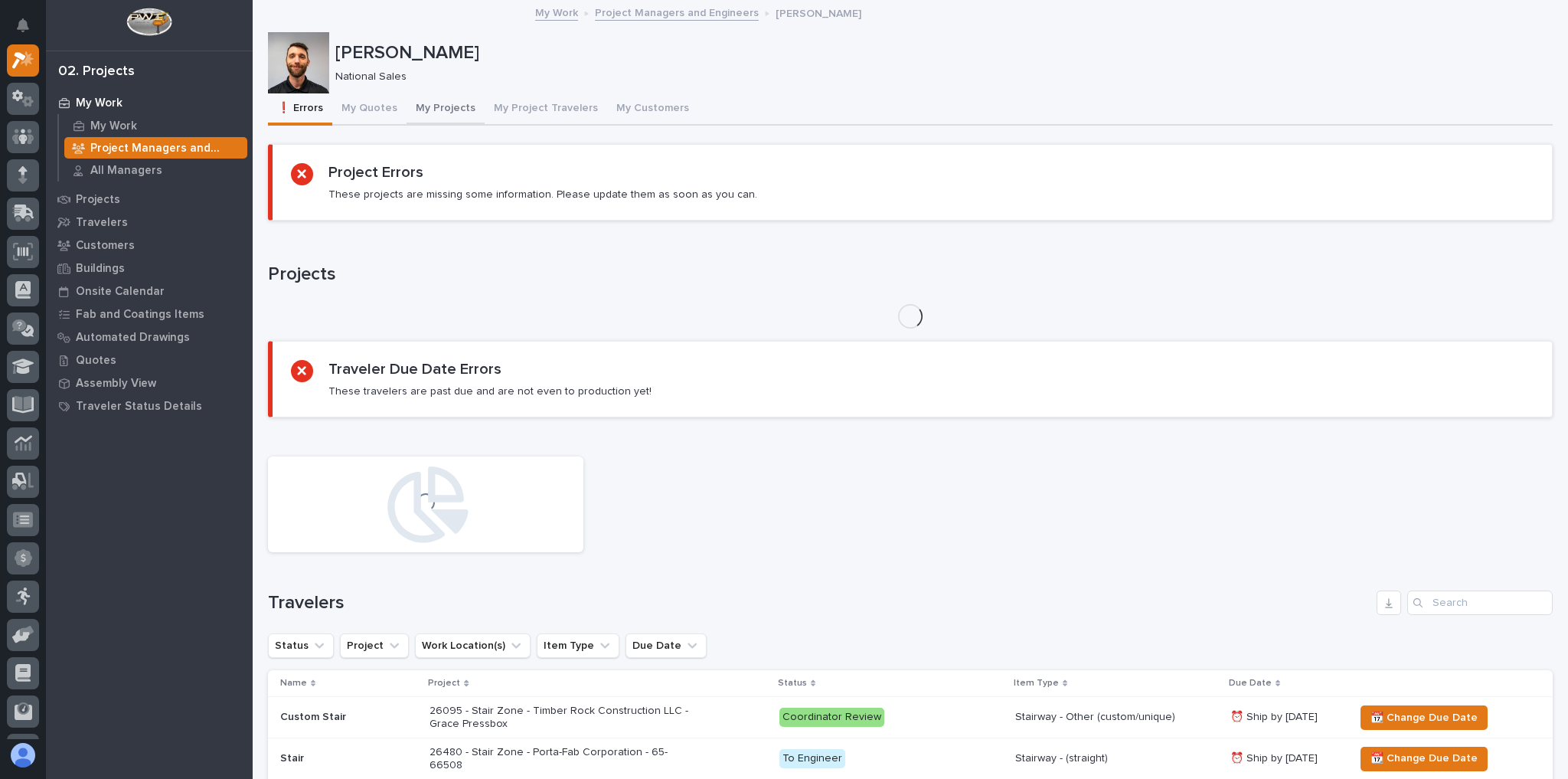
click at [454, 120] on button "My Projects" at bounding box center [446, 110] width 78 height 33
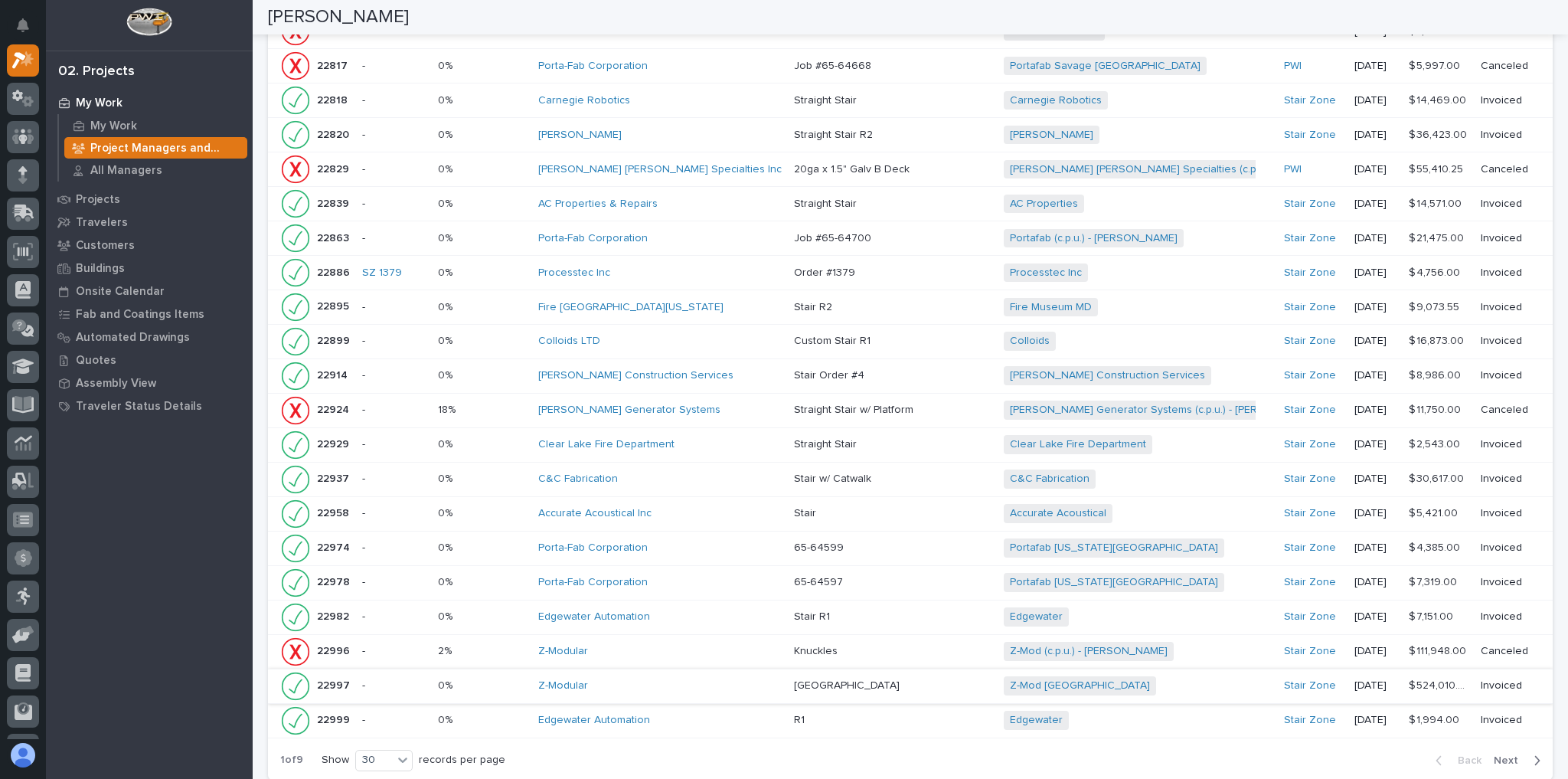
scroll to position [2353, 0]
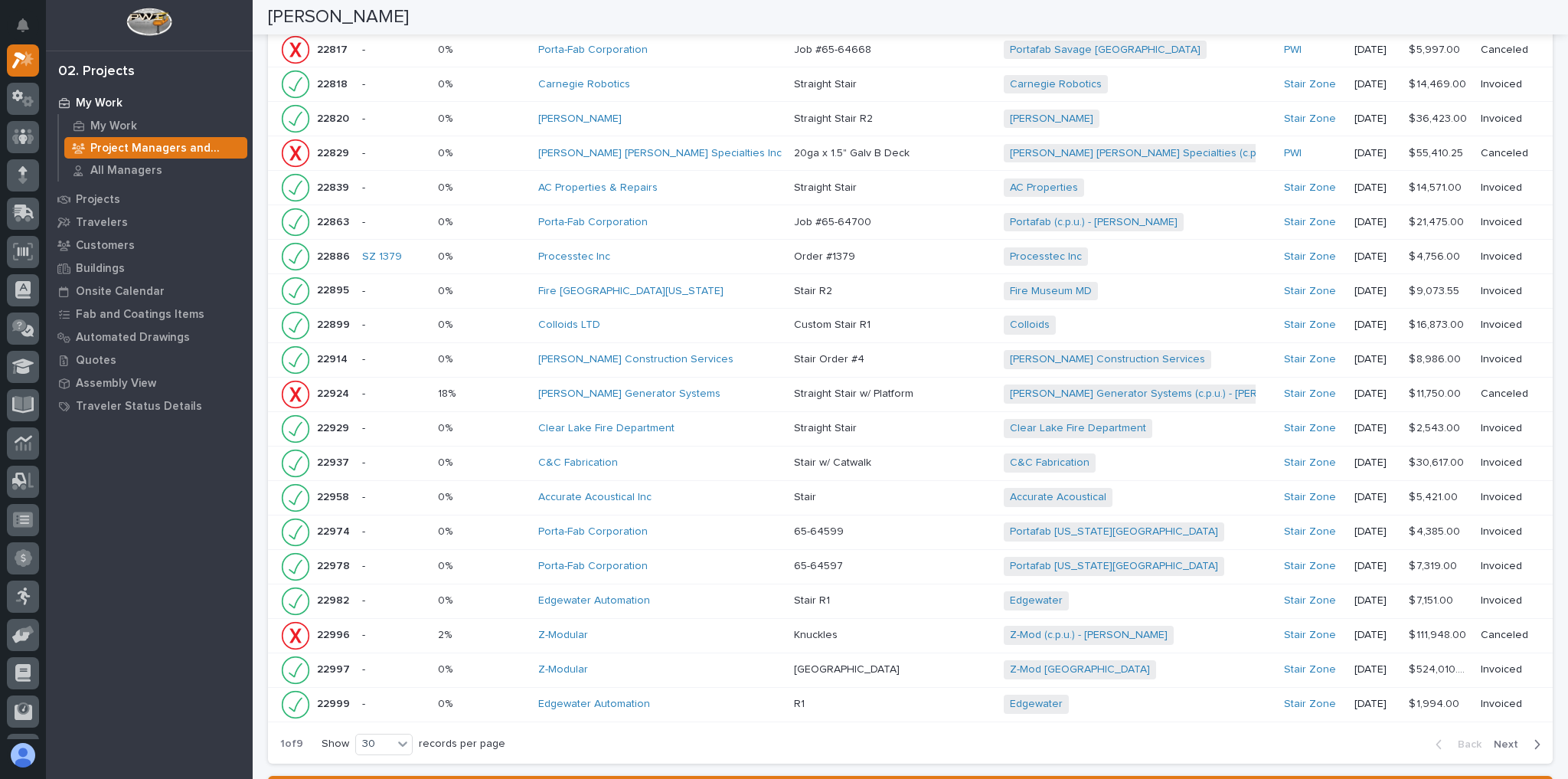
click at [1534, 737] on icon "button" at bounding box center [1537, 744] width 7 height 14
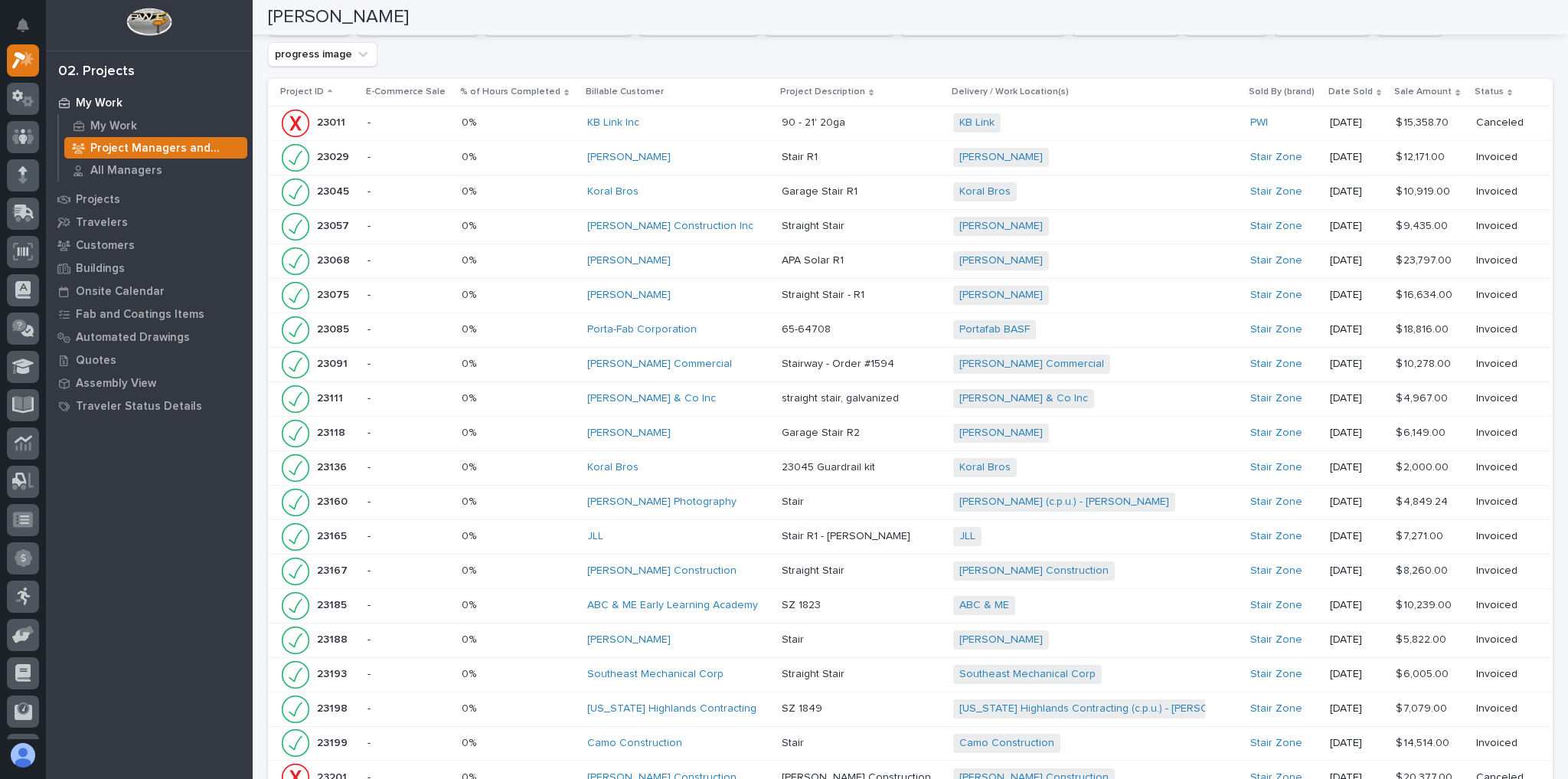
scroll to position [2292, 0]
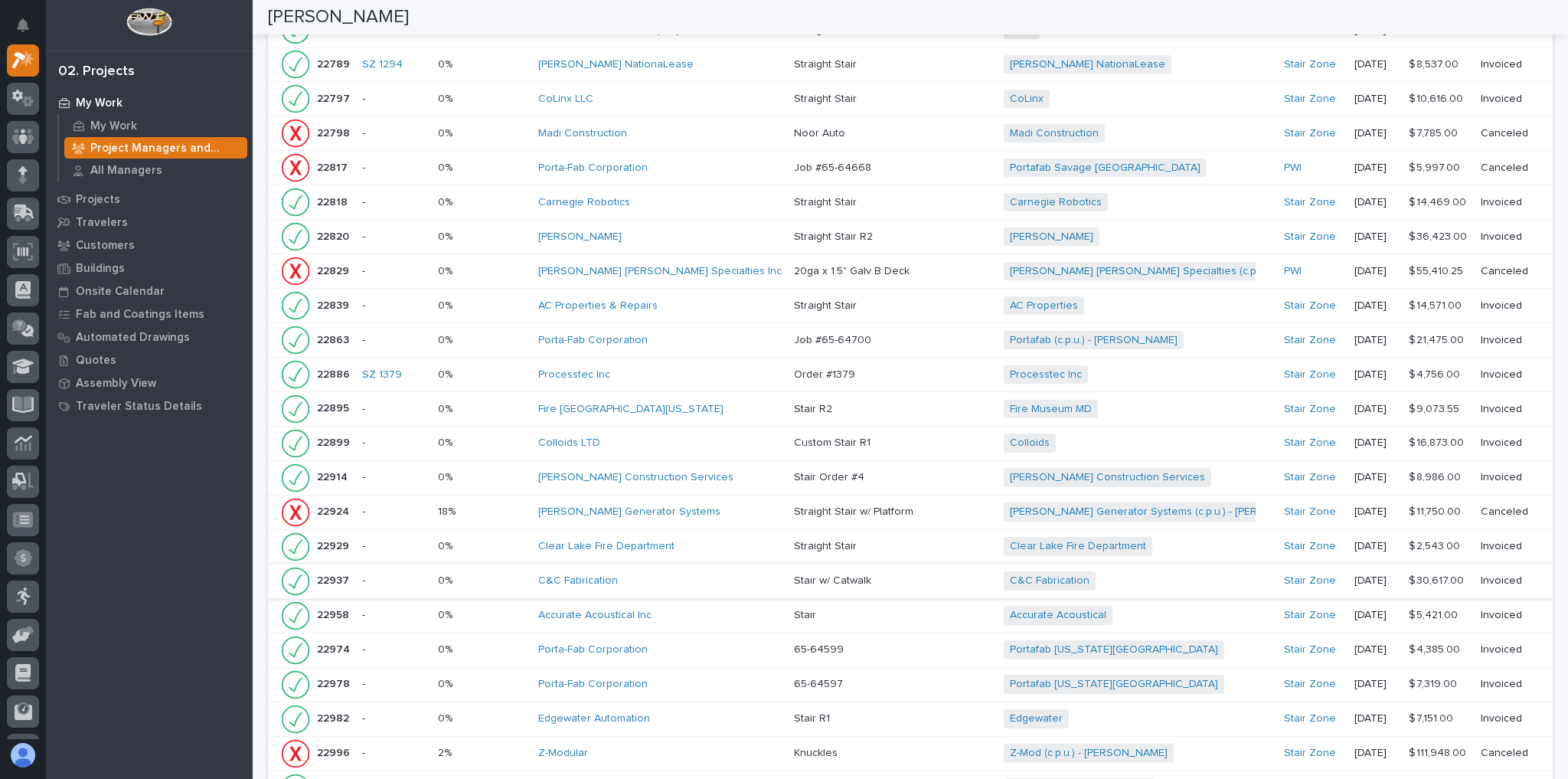
scroll to position [2475, 0]
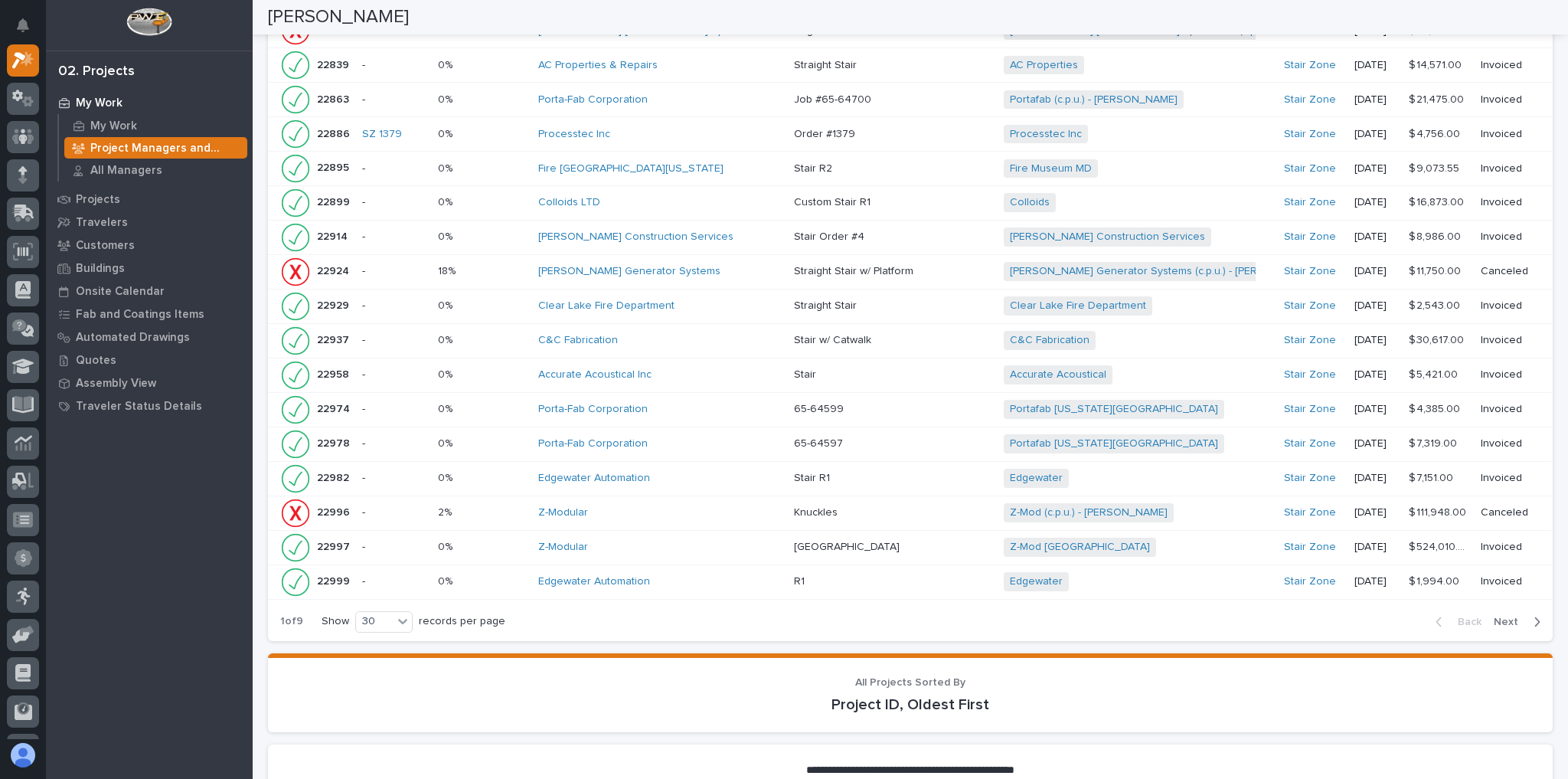
click at [1534, 615] on icon "button" at bounding box center [1537, 622] width 7 height 14
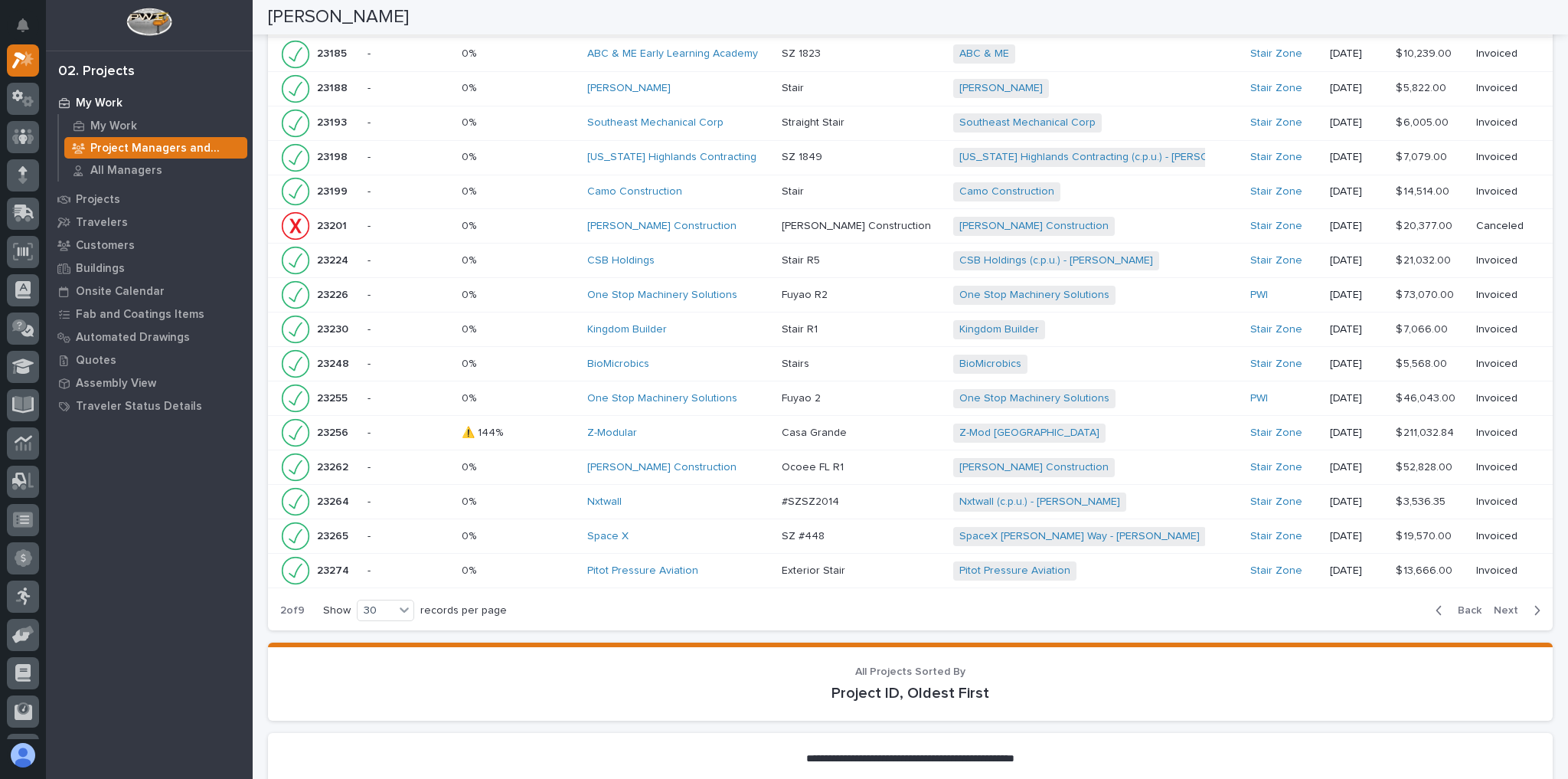
click at [1534, 604] on icon "button" at bounding box center [1537, 611] width 7 height 14
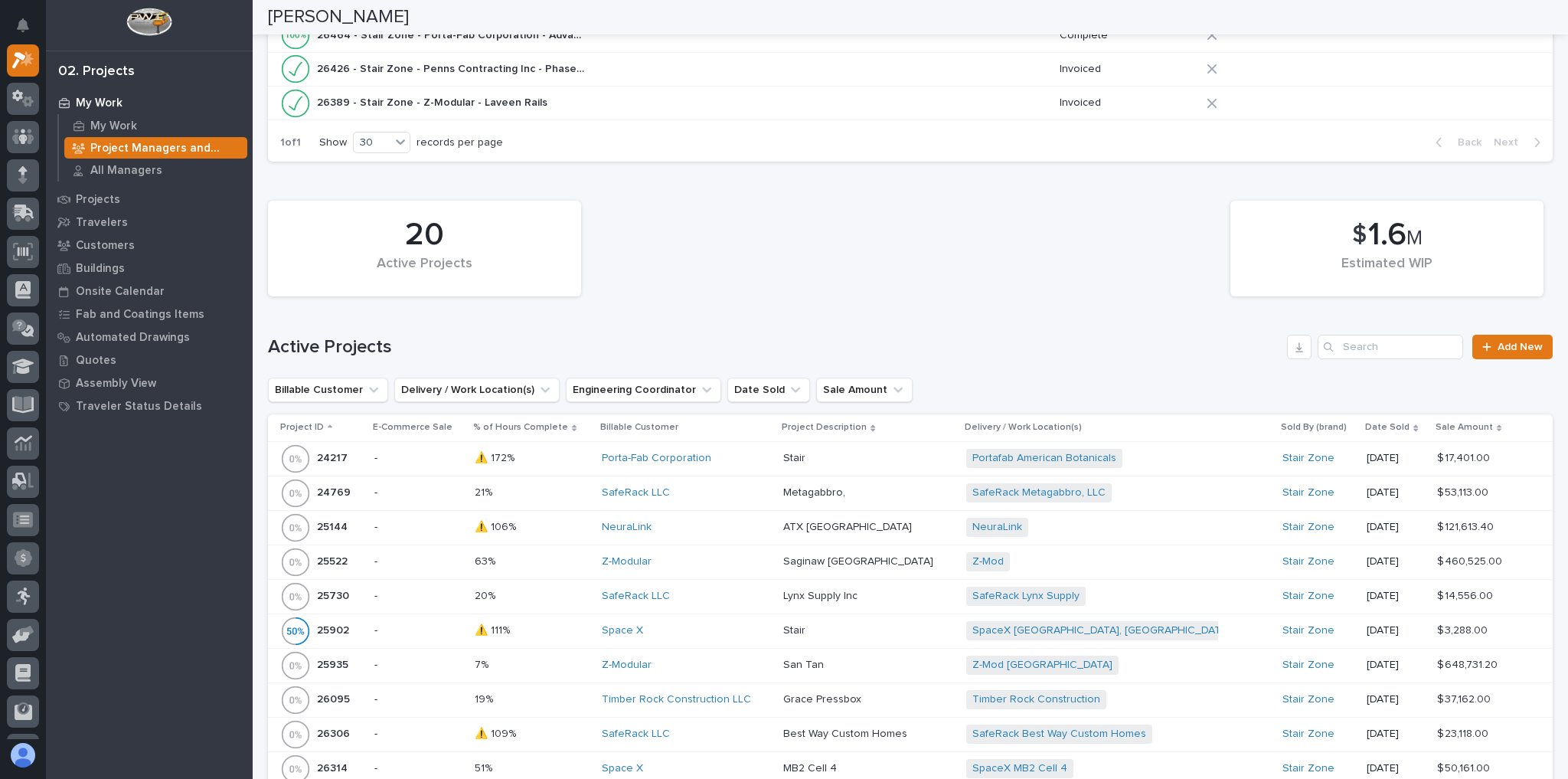
scroll to position [452, 0]
click at [200, 148] on p "Project Managers and Engineers" at bounding box center [165, 148] width 151 height 14
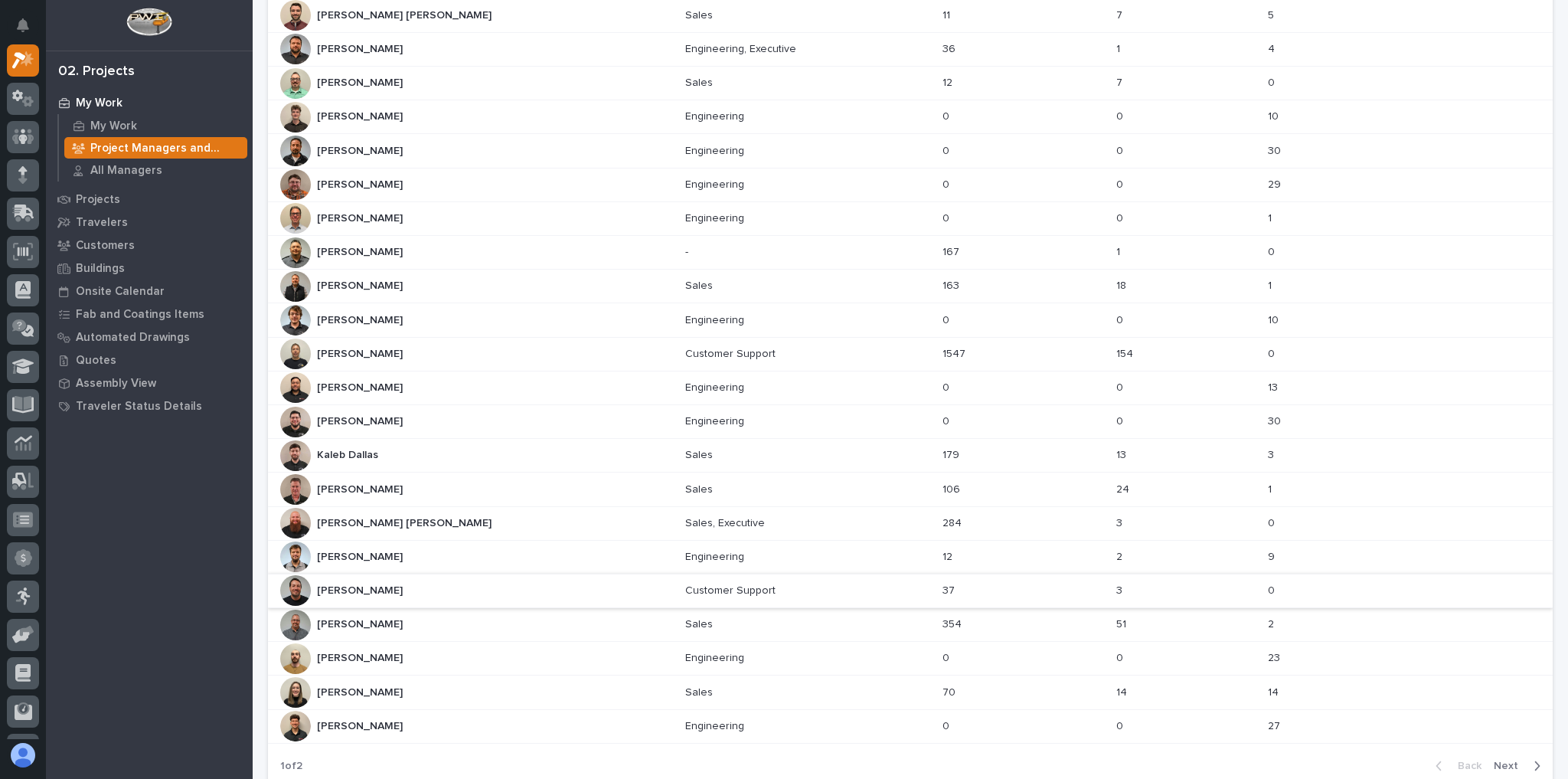
scroll to position [429, 0]
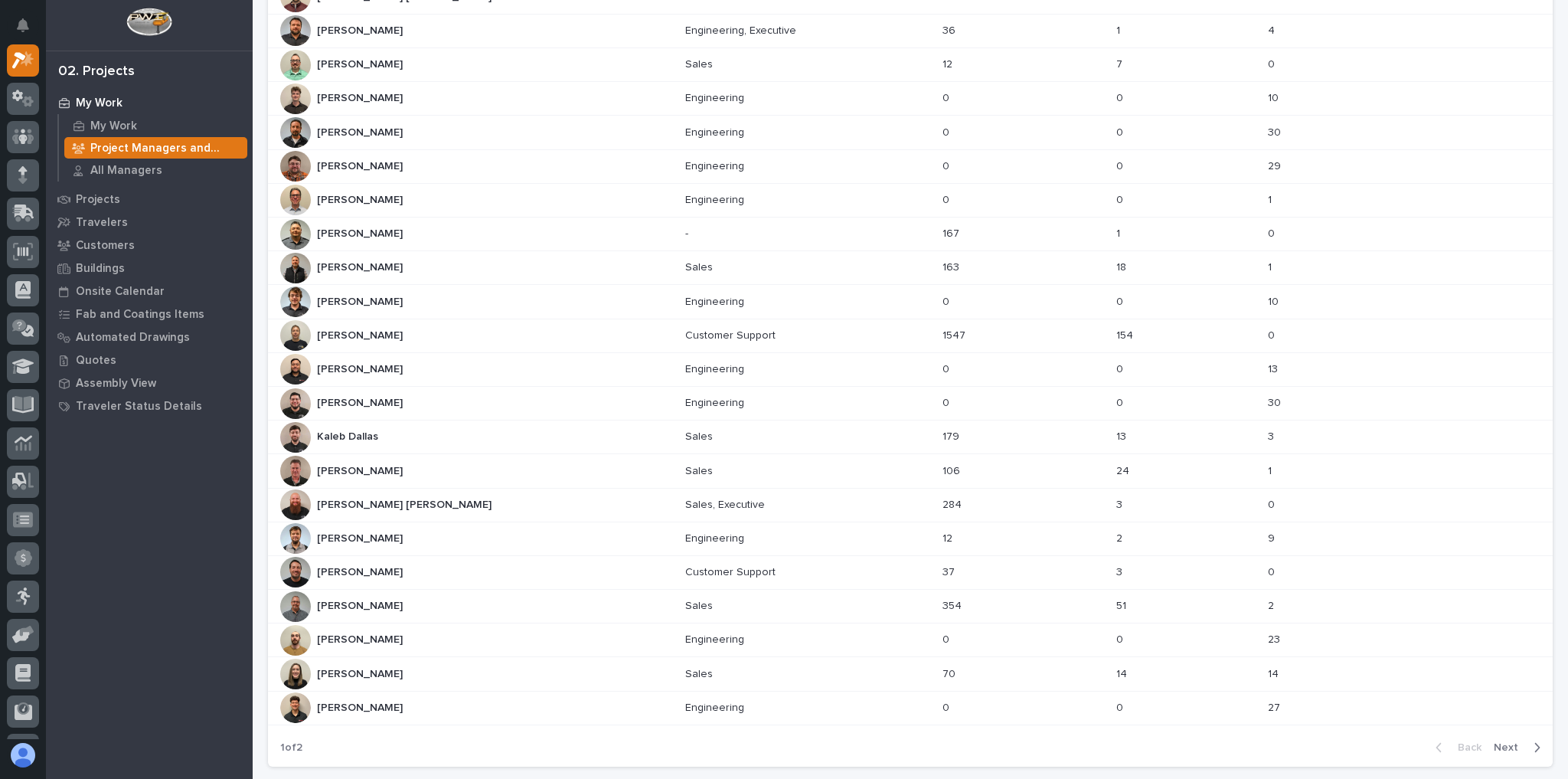
click at [450, 442] on div "Kaleb Dallas Kaleb Dallas" at bounding box center [477, 437] width 393 height 31
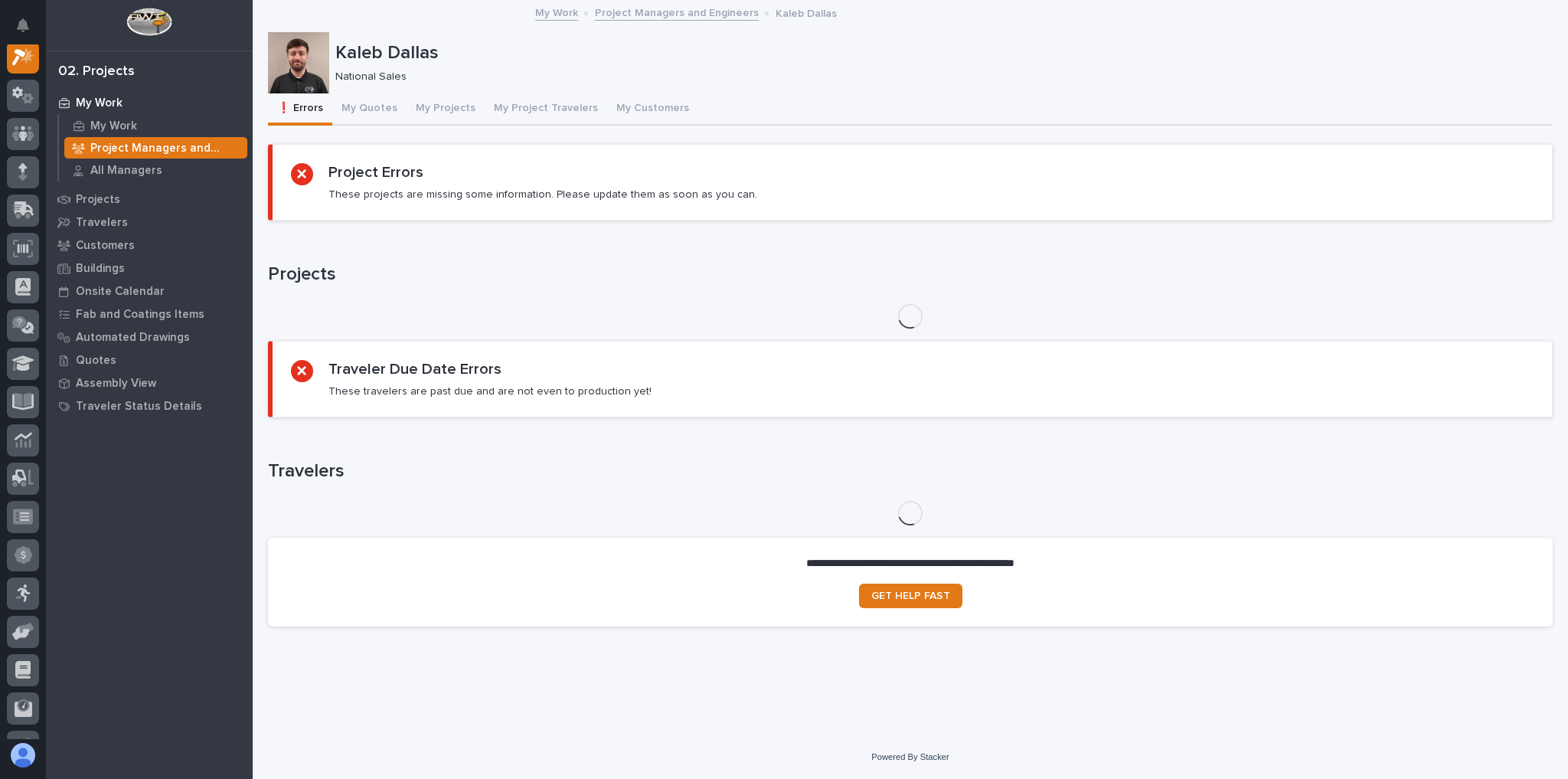
scroll to position [39, 0]
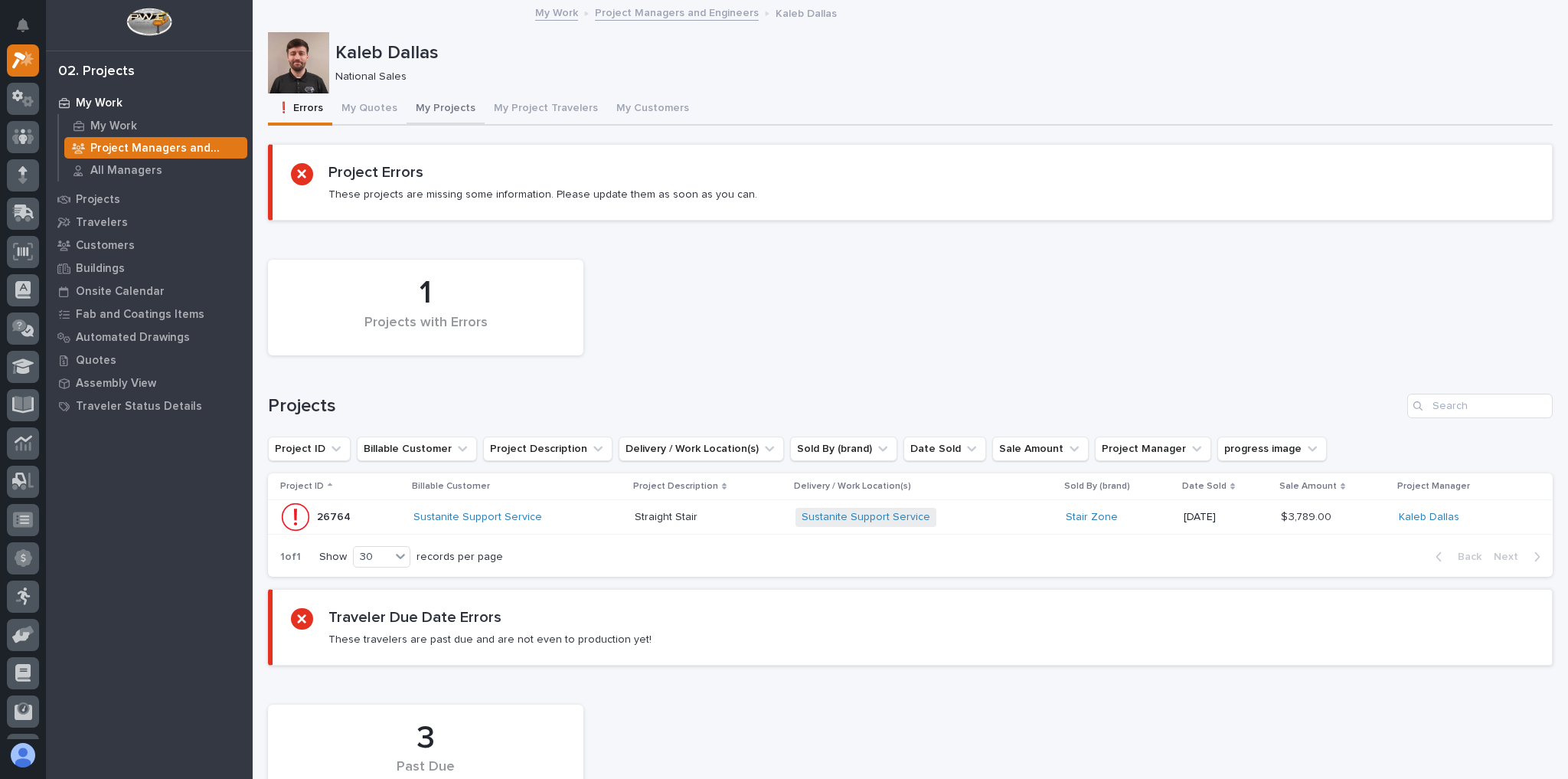
click at [434, 106] on button "My Projects" at bounding box center [446, 110] width 78 height 33
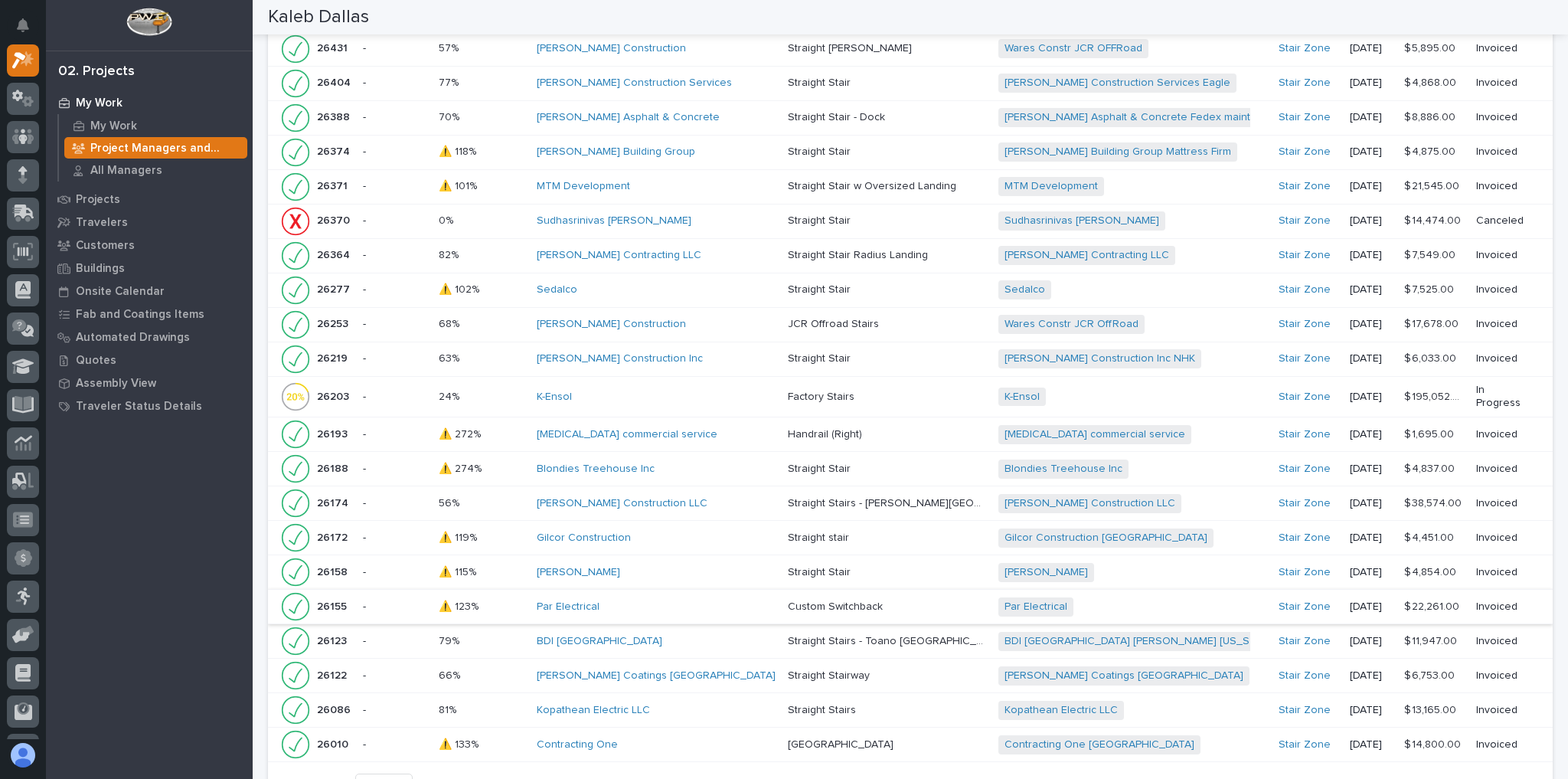
scroll to position [2023, 0]
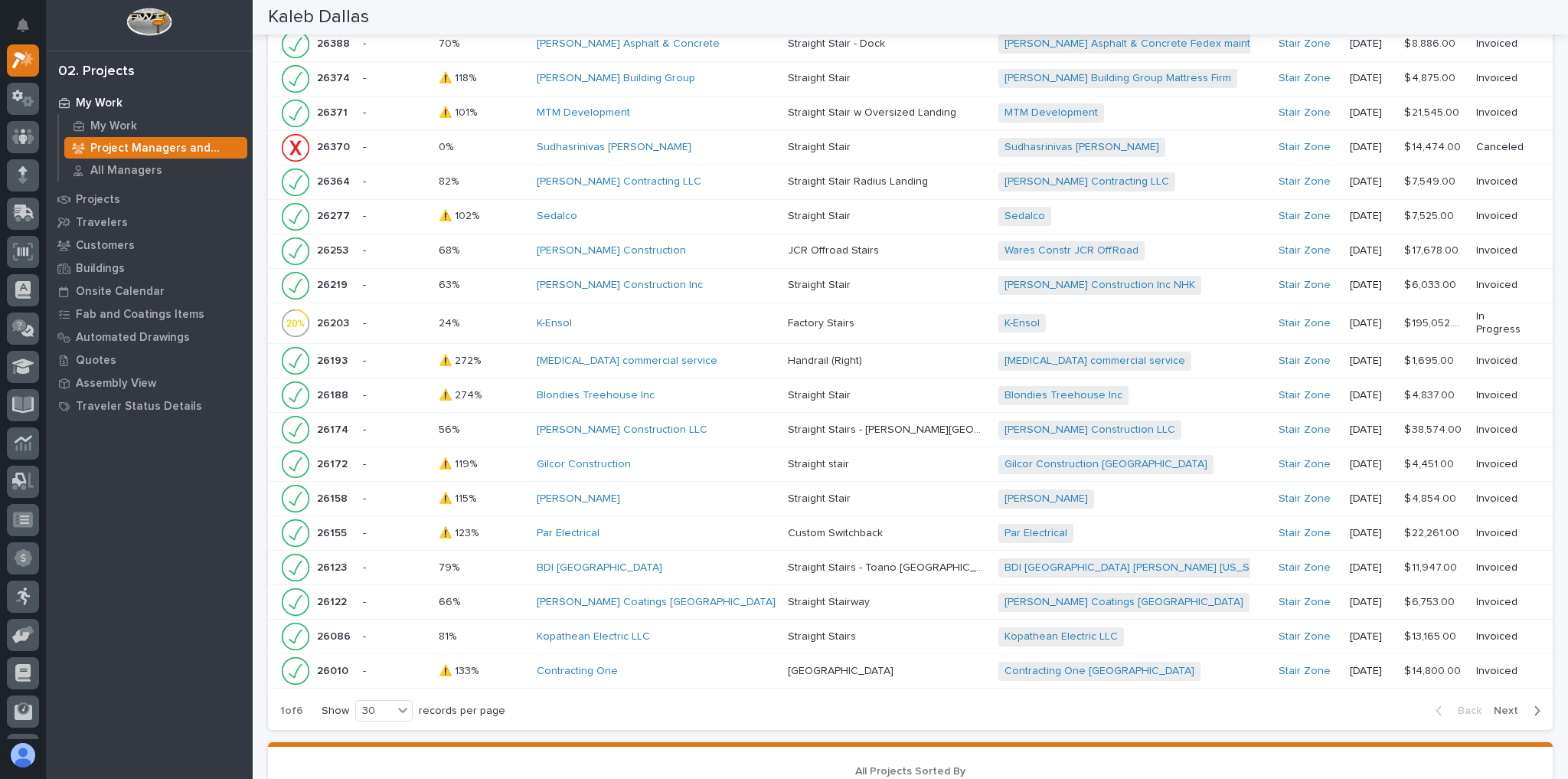
click at [745, 654] on td "Contracting One" at bounding box center [656, 671] width 251 height 35
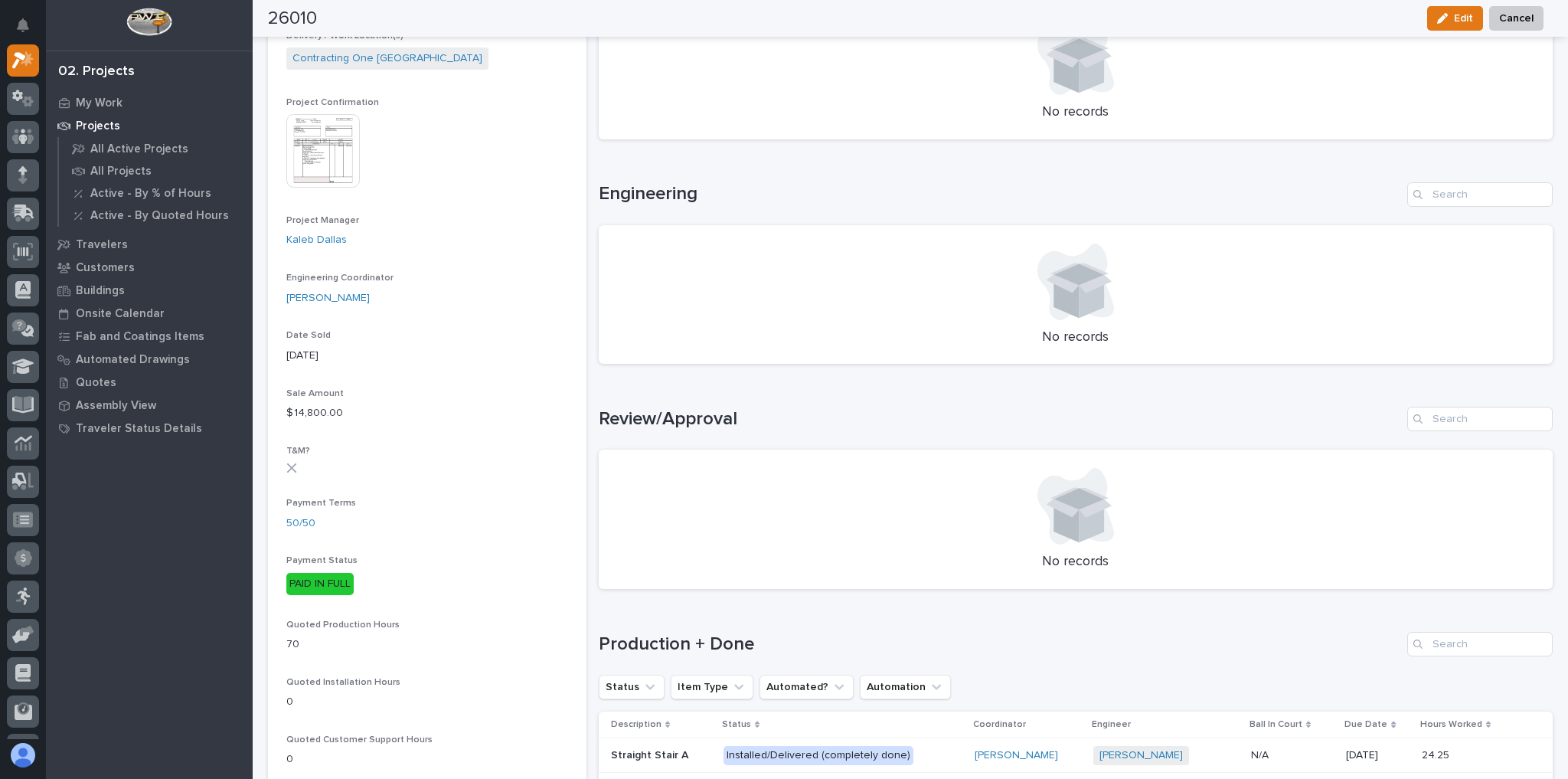
scroll to position [123, 0]
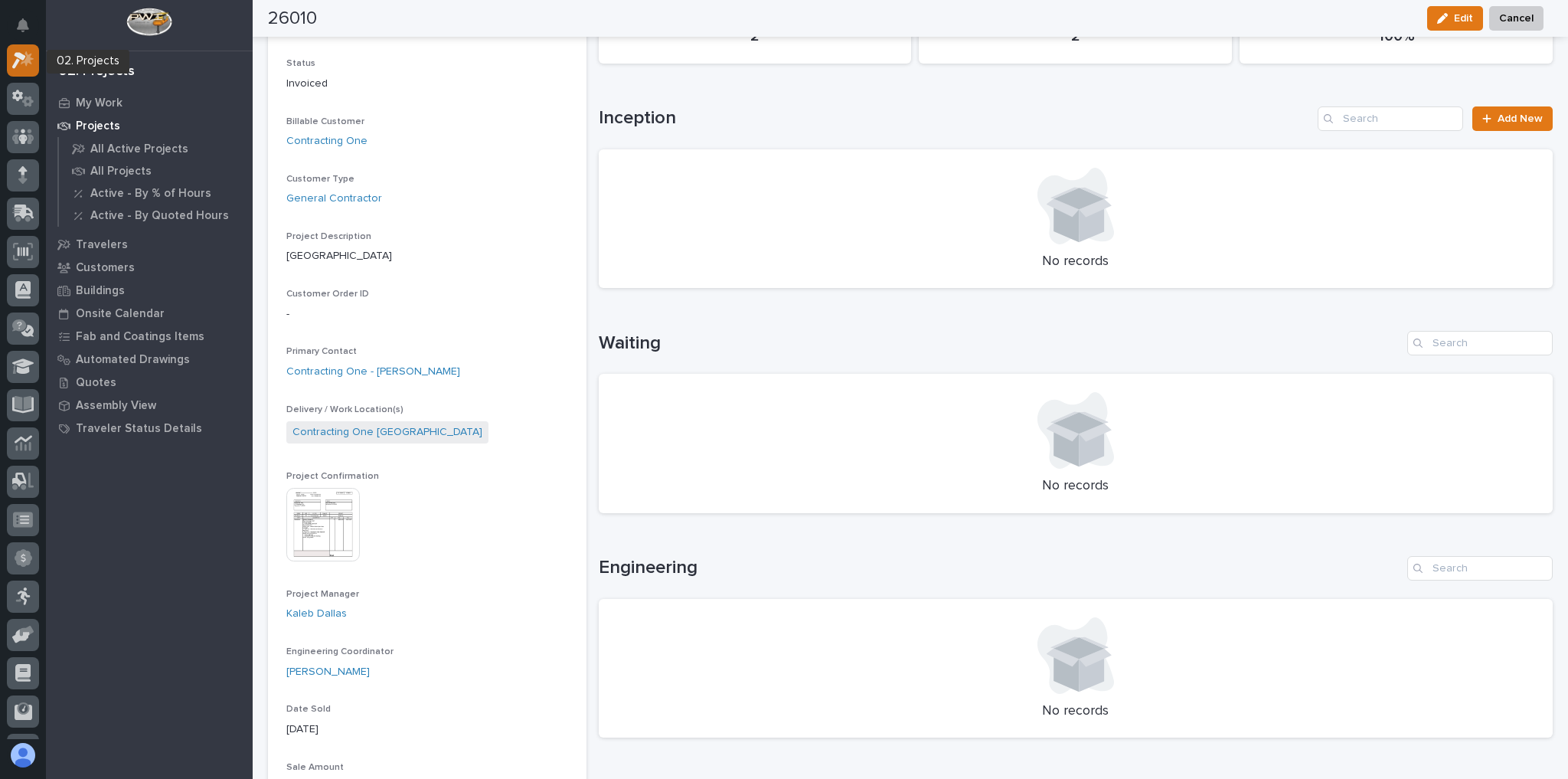
click at [15, 57] on icon at bounding box center [23, 60] width 22 height 18
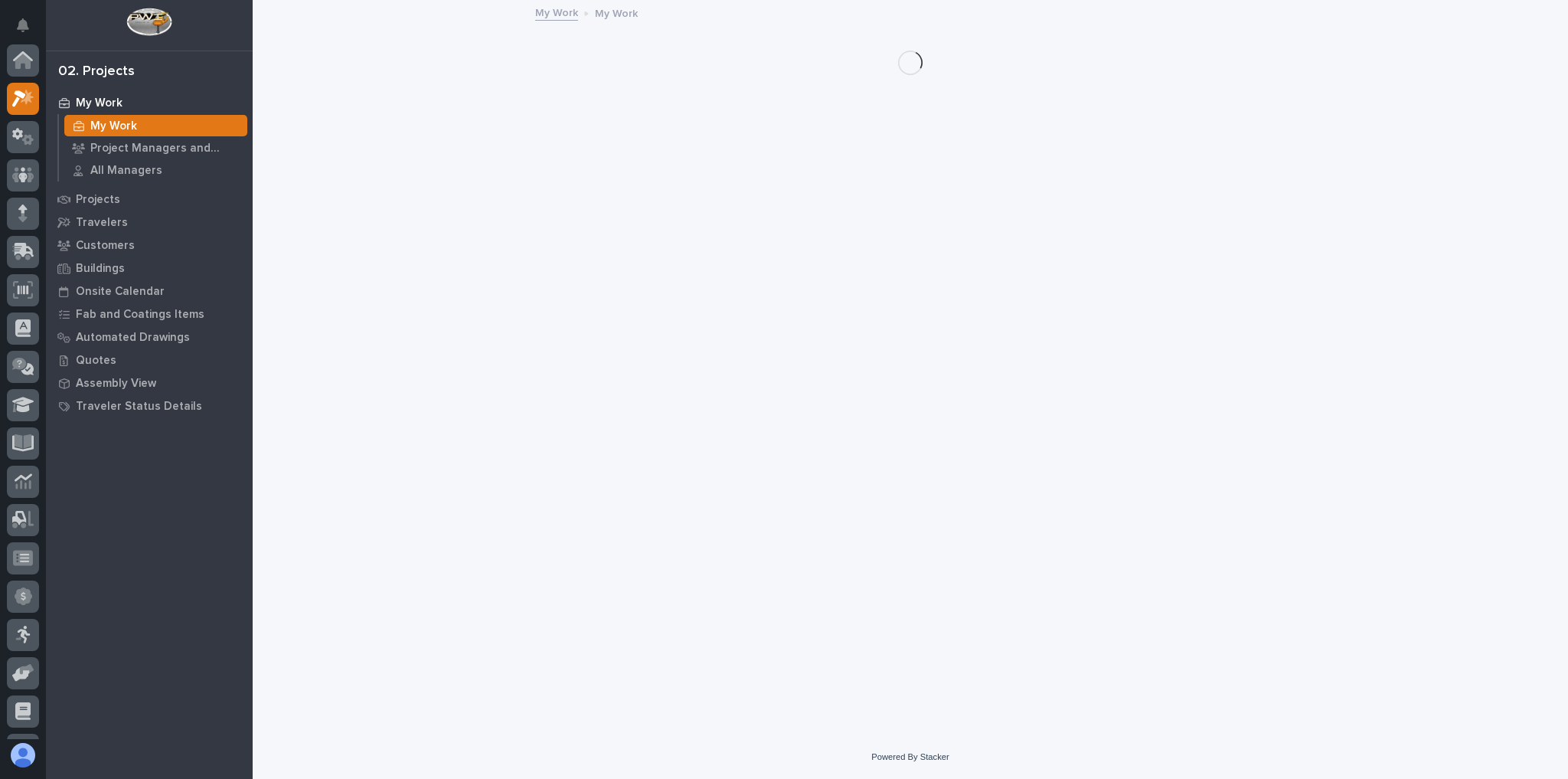
scroll to position [39, 0]
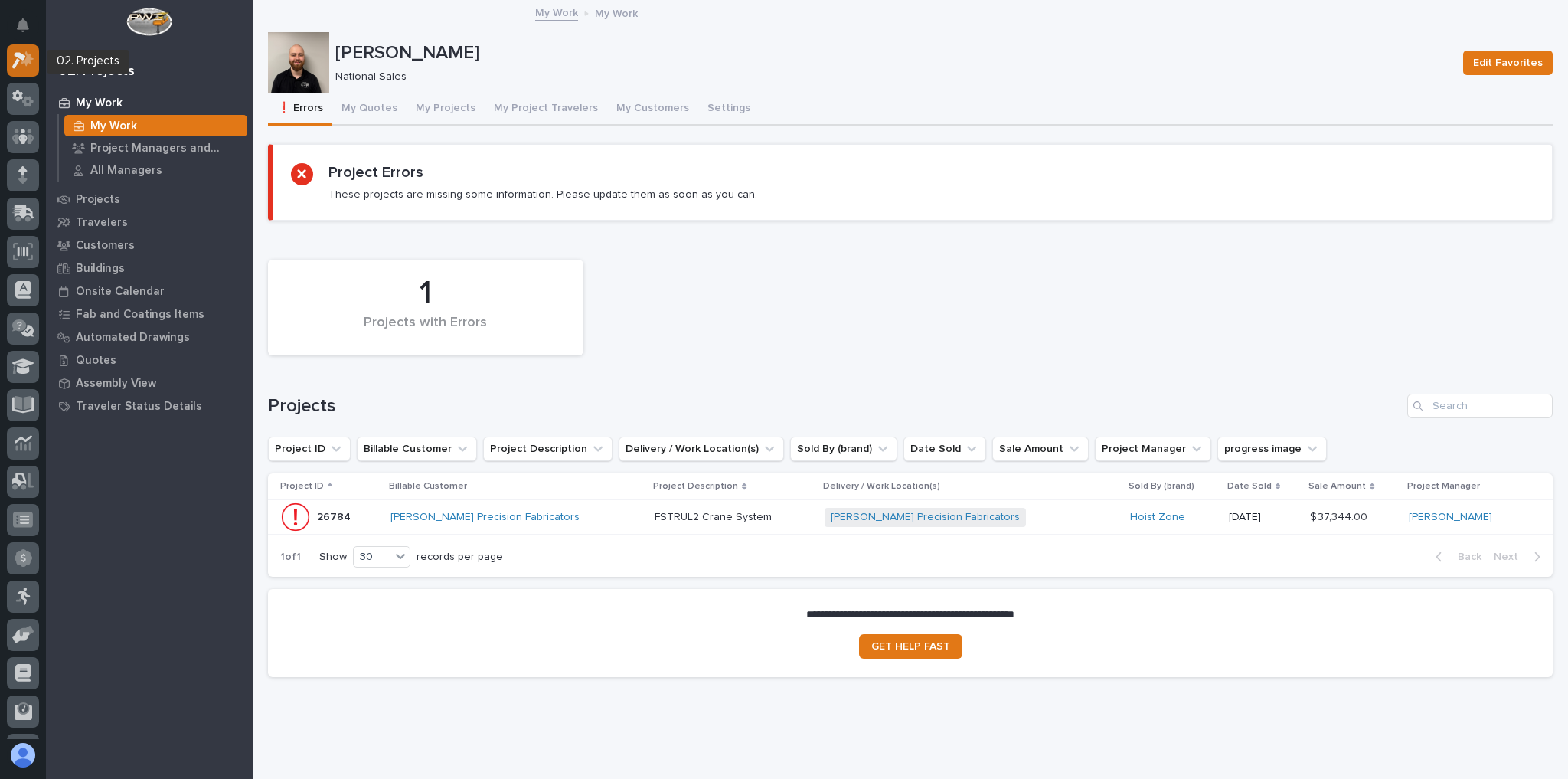
click at [35, 68] on div at bounding box center [23, 60] width 33 height 33
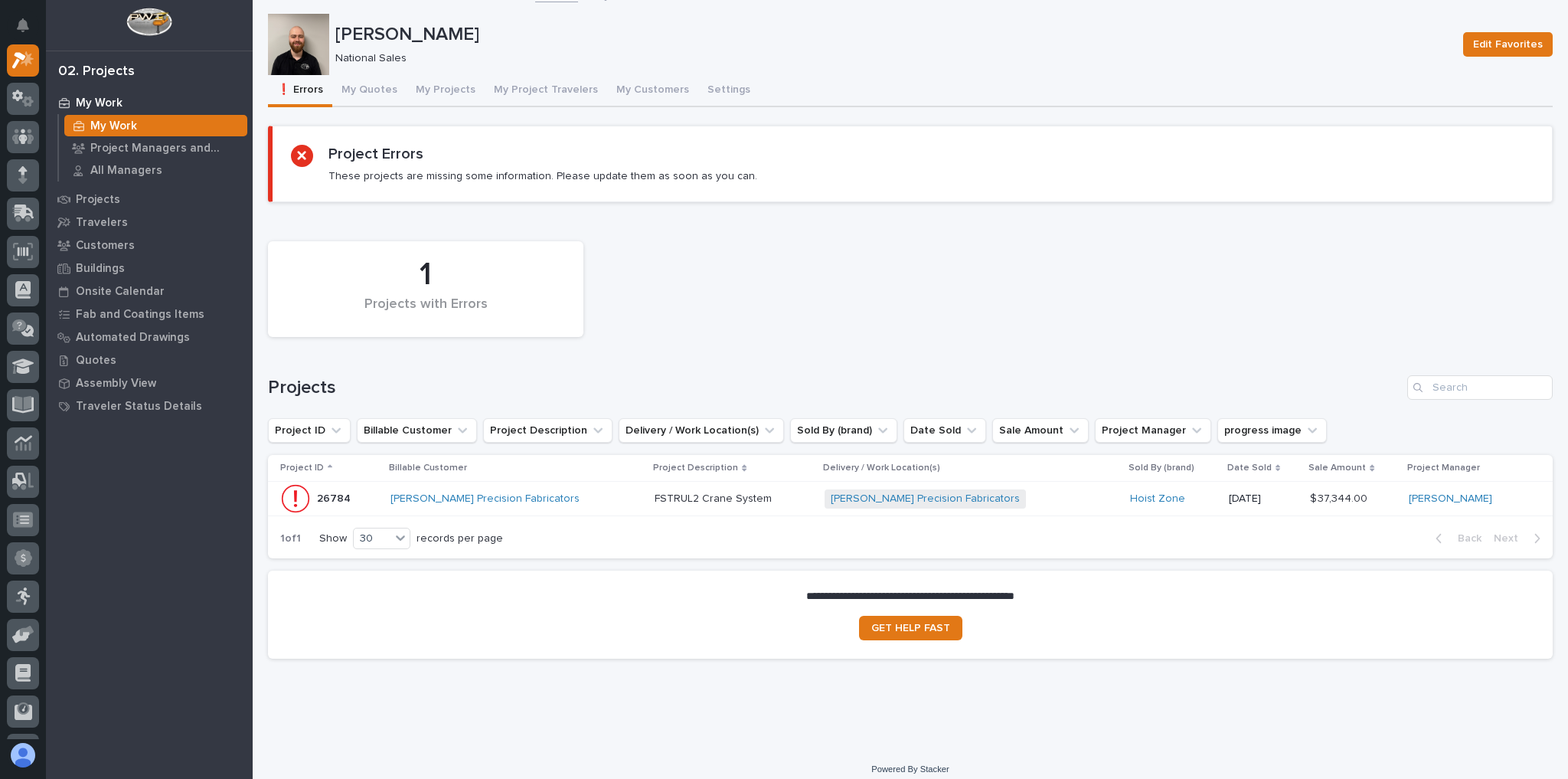
scroll to position [29, 0]
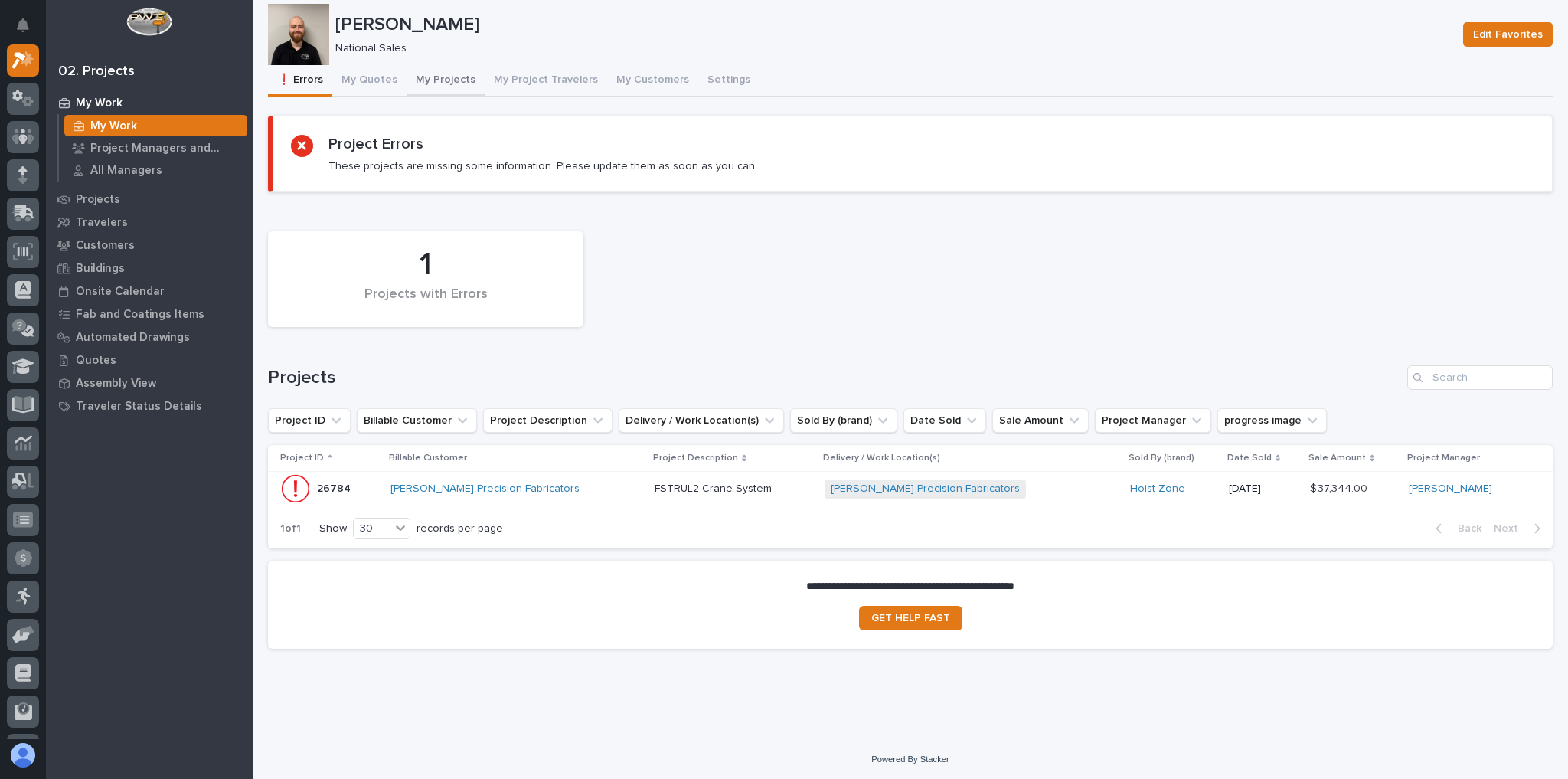
click at [432, 90] on div "**********" at bounding box center [910, 364] width 1285 height 597
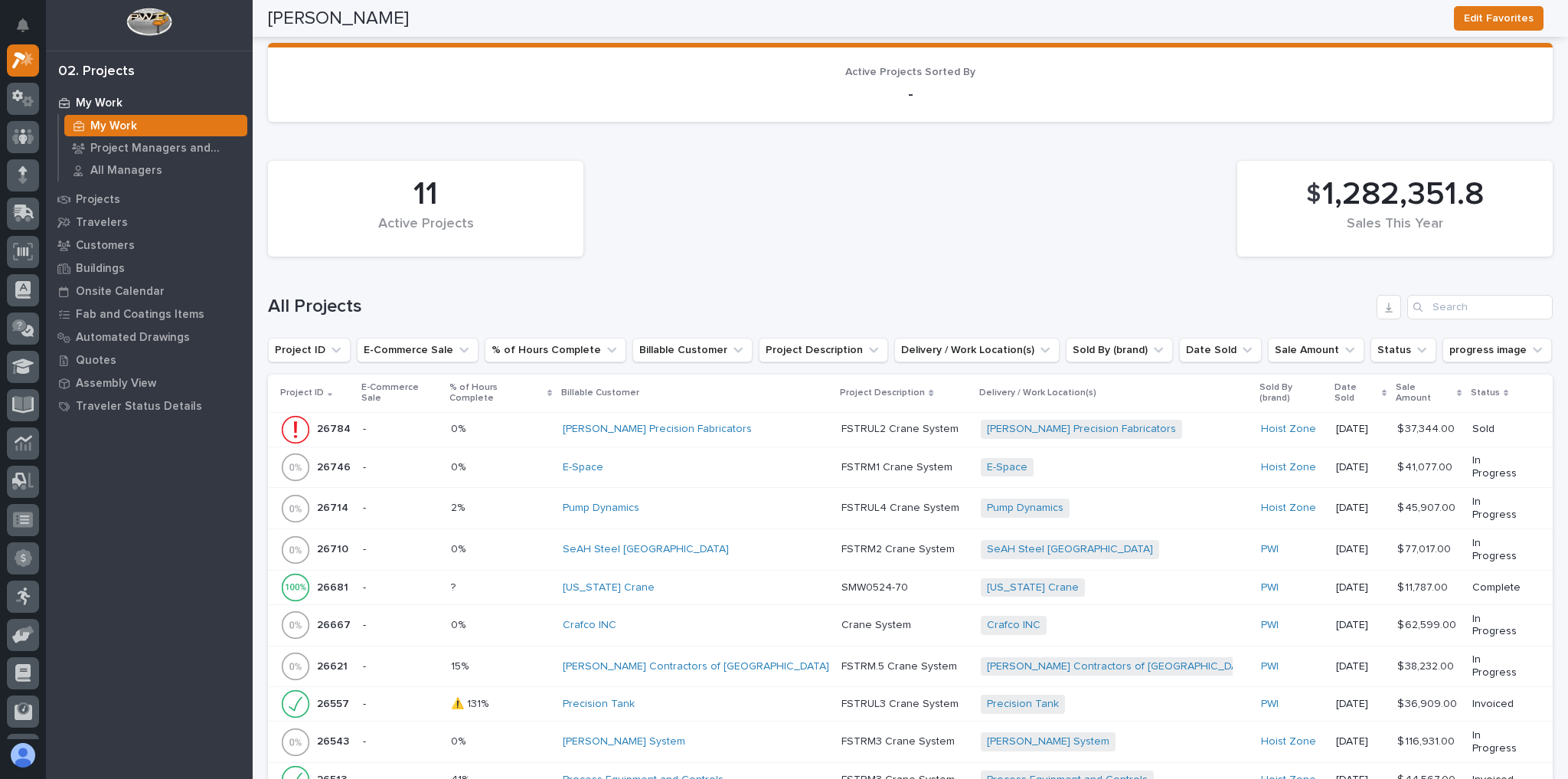
scroll to position [533, 0]
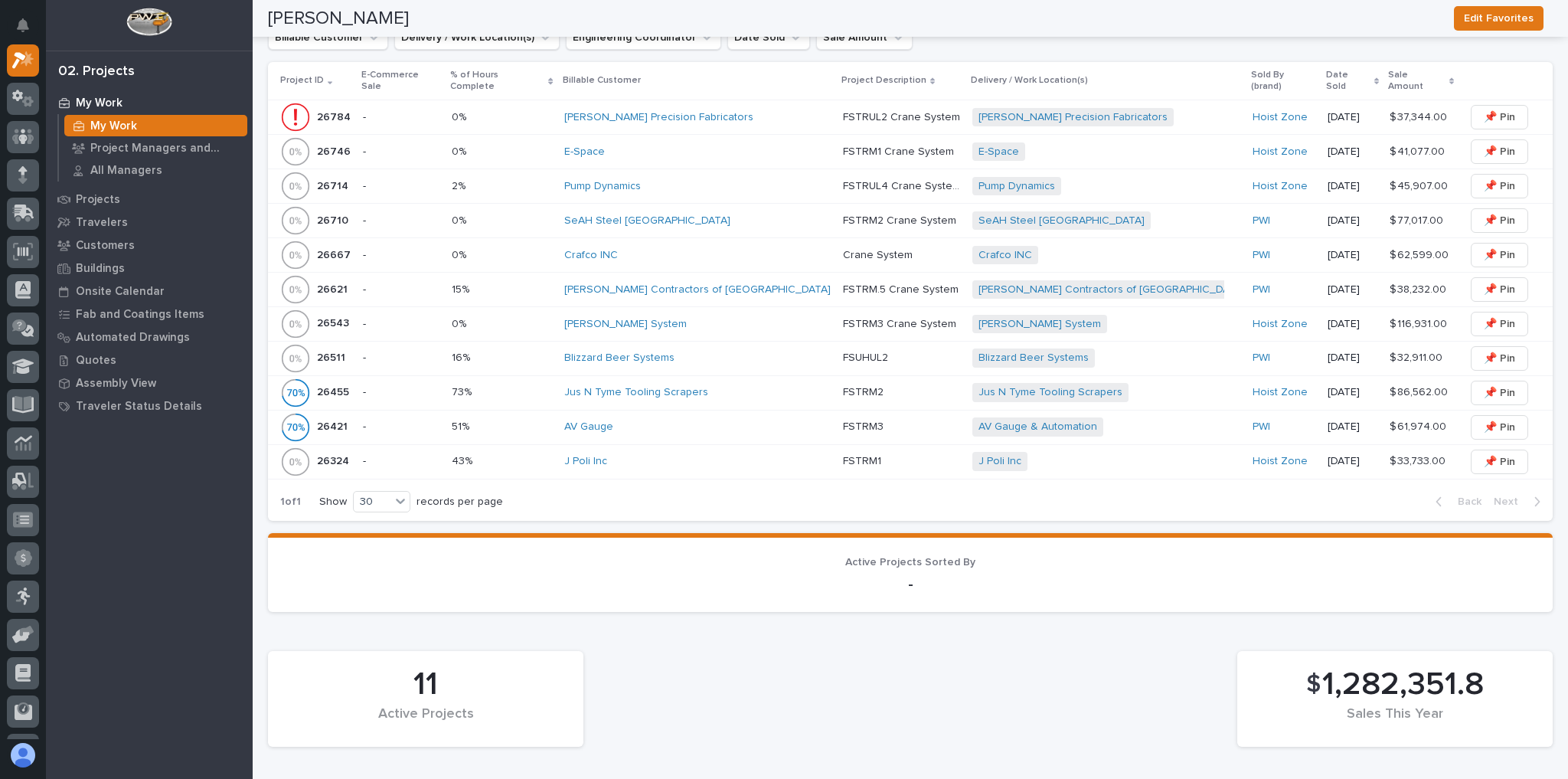
click at [761, 215] on div "SeAH Steel [GEOGRAPHIC_DATA]" at bounding box center [698, 220] width 267 height 13
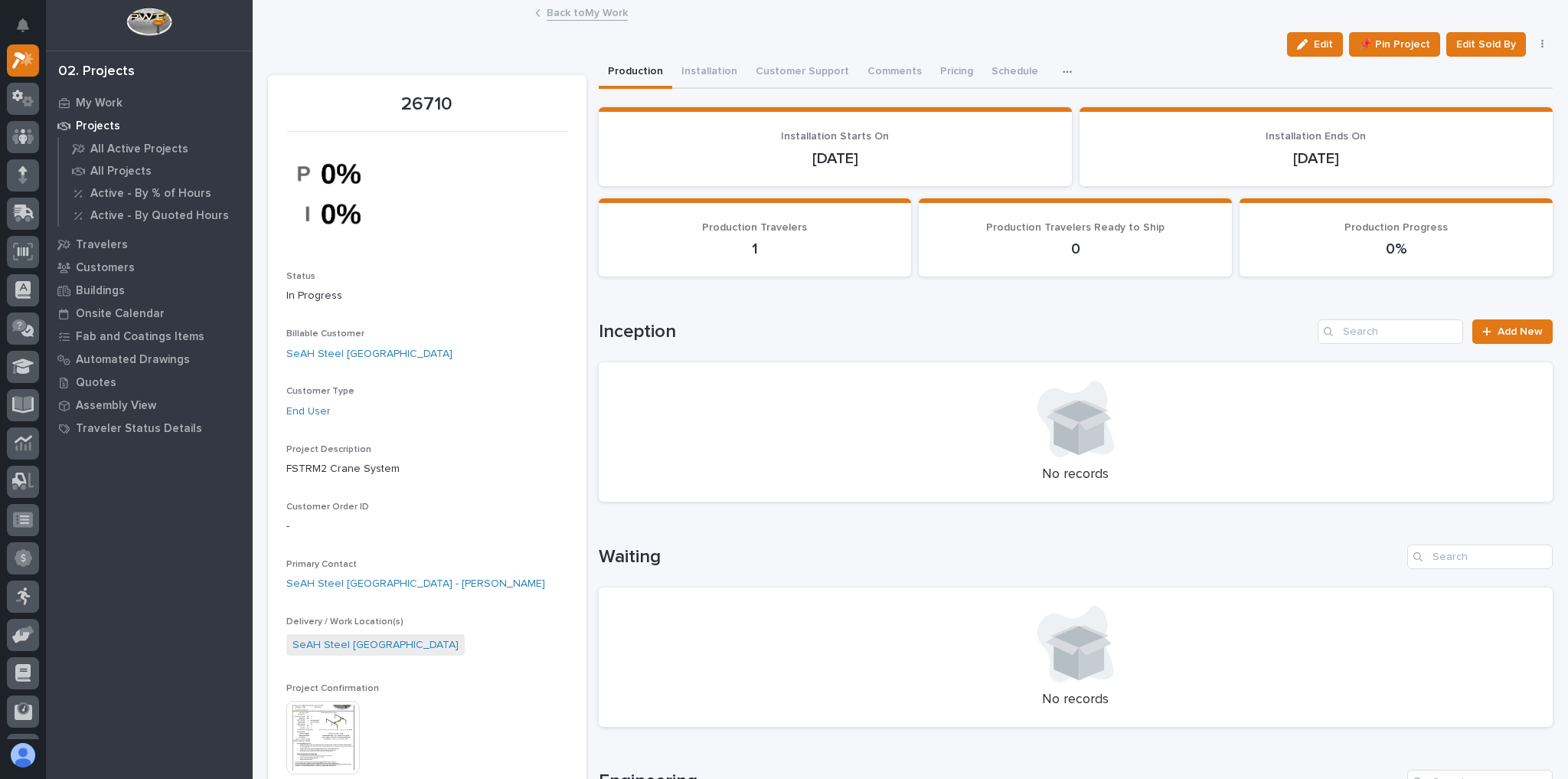
click at [583, 8] on link "Back to My Work" at bounding box center [587, 12] width 81 height 18
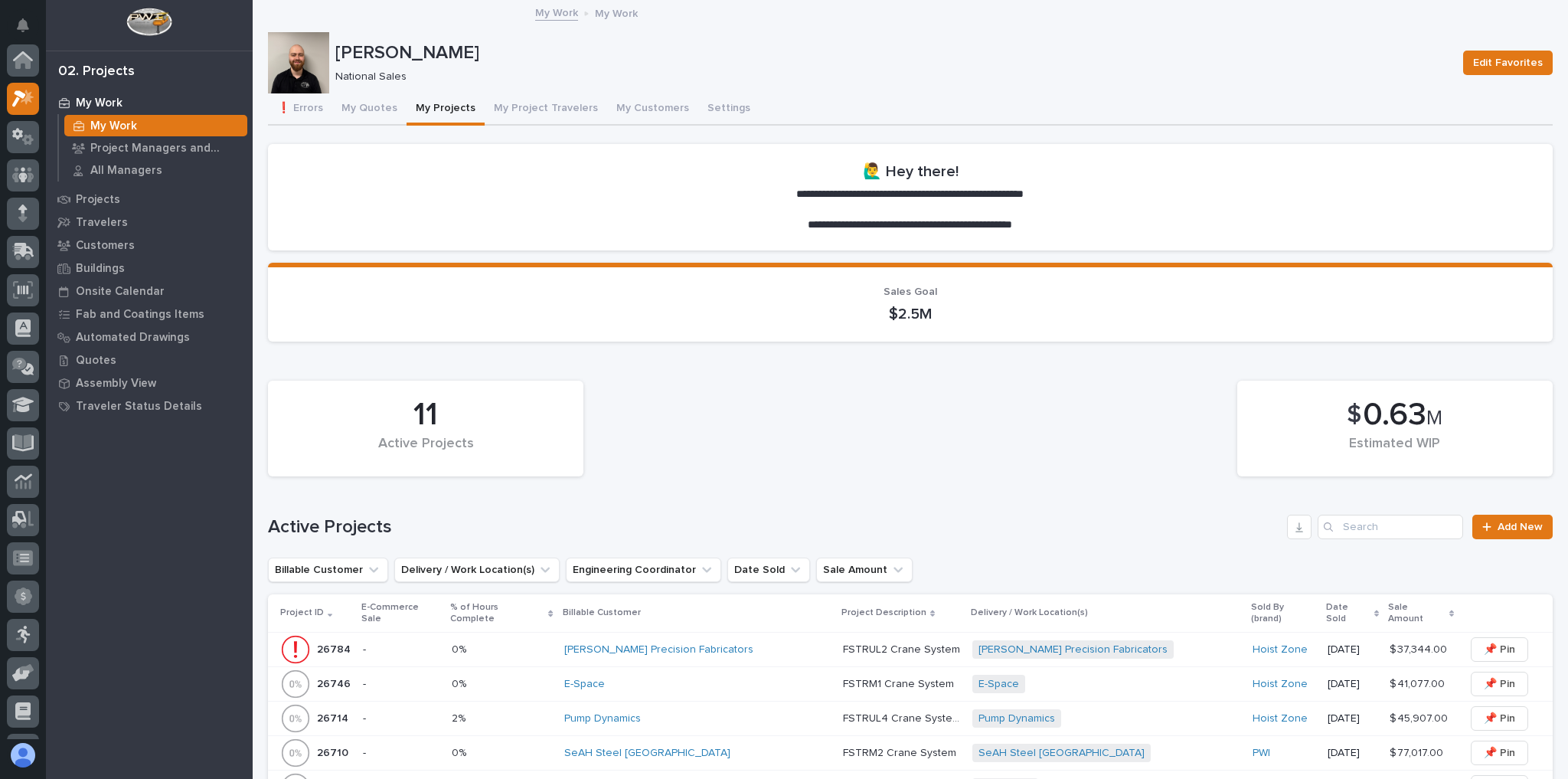
scroll to position [42, 0]
